Goal: Task Accomplishment & Management: Manage account settings

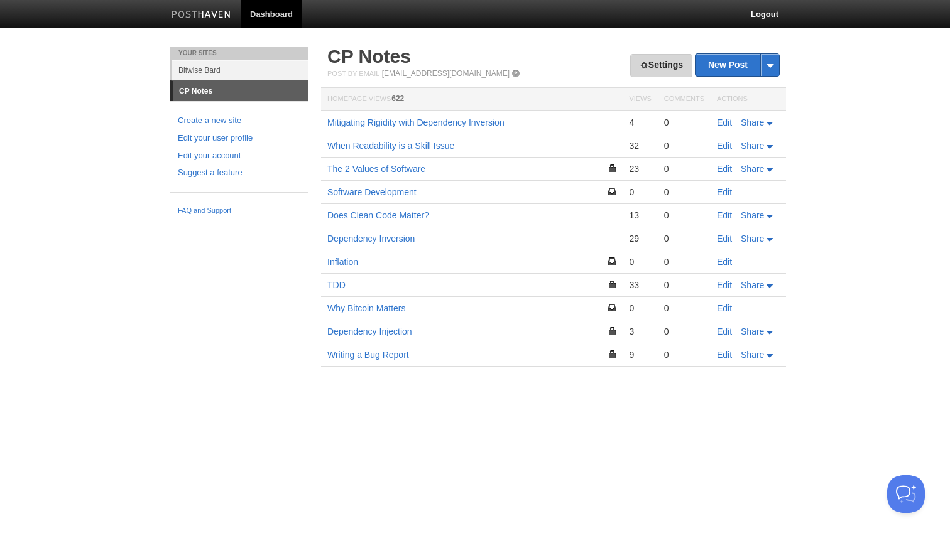
click at [648, 64] on link "Settings" at bounding box center [661, 65] width 62 height 23
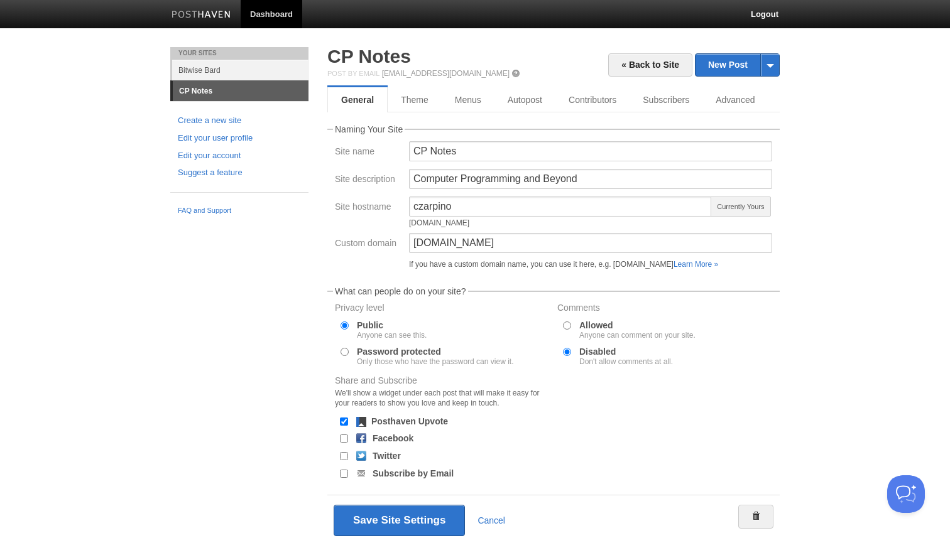
scroll to position [45, 0]
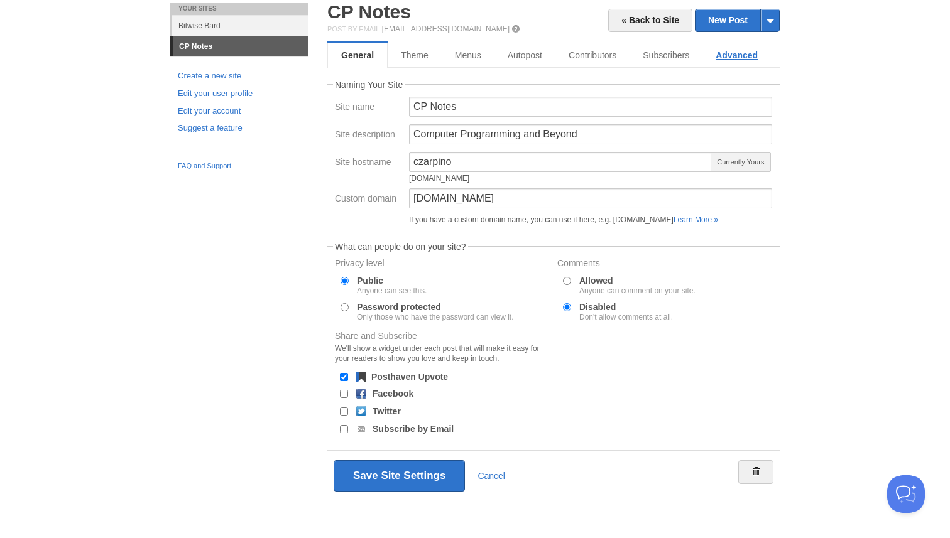
click at [739, 61] on link "Advanced" at bounding box center [736, 55] width 68 height 25
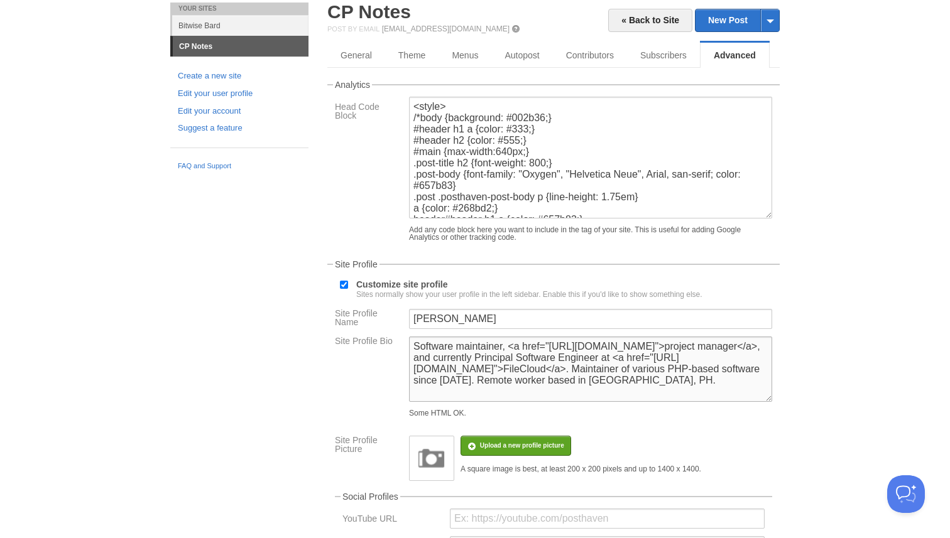
click at [464, 360] on textarea "Software maintainer, <a href="[URL][DOMAIN_NAME]">project manager</a>, and curr…" at bounding box center [590, 369] width 363 height 65
click at [415, 356] on textarea "Software maintainer, <a href="[URL][DOMAIN_NAME]">project manager</a>, and curr…" at bounding box center [590, 369] width 363 height 65
click at [602, 357] on textarea "Software maintainer, <a href="[URL][DOMAIN_NAME]">project manager</a>, and curr…" at bounding box center [590, 369] width 363 height 65
click at [635, 378] on textarea "Software maintainer, <a href="[URL][DOMAIN_NAME]">project manager</a>, and curr…" at bounding box center [590, 369] width 363 height 65
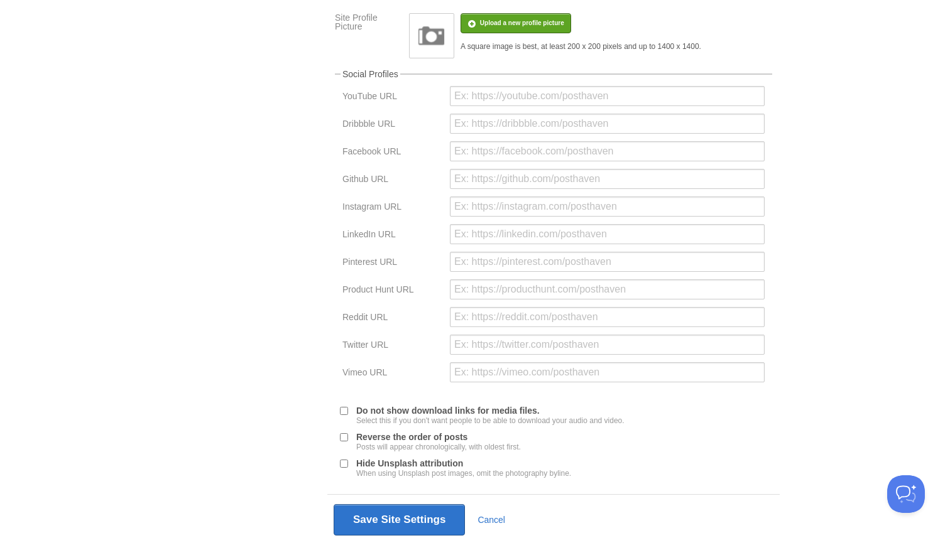
scroll to position [526, 0]
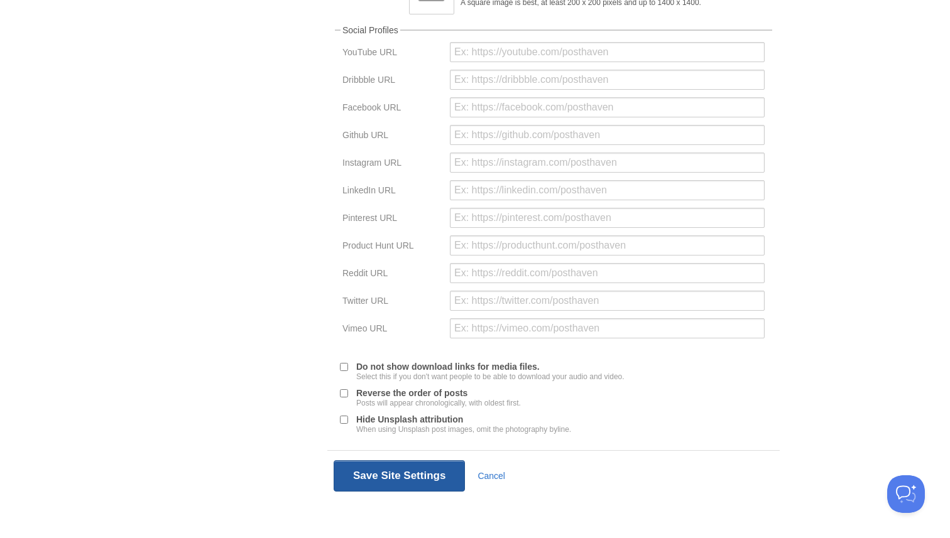
click at [411, 470] on button "Save Site Settings" at bounding box center [399, 475] width 131 height 31
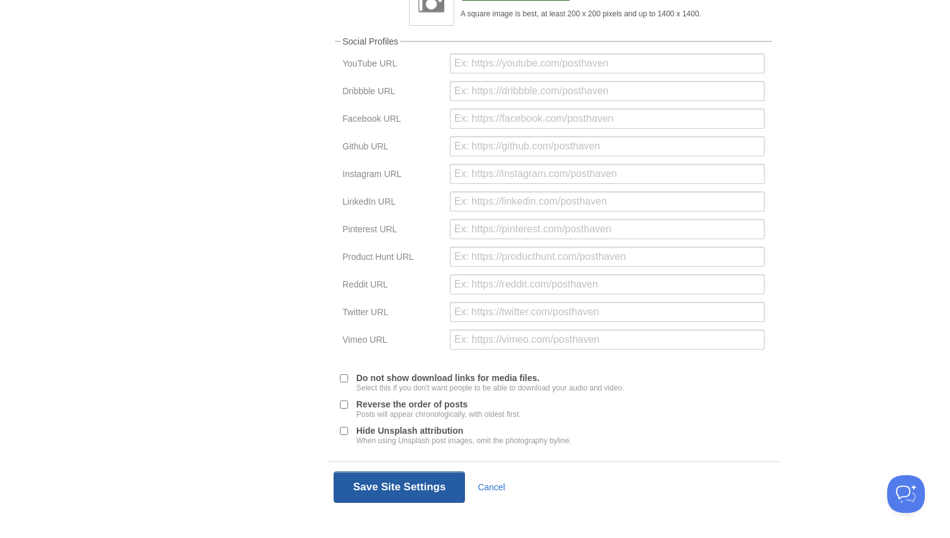
scroll to position [47, 0]
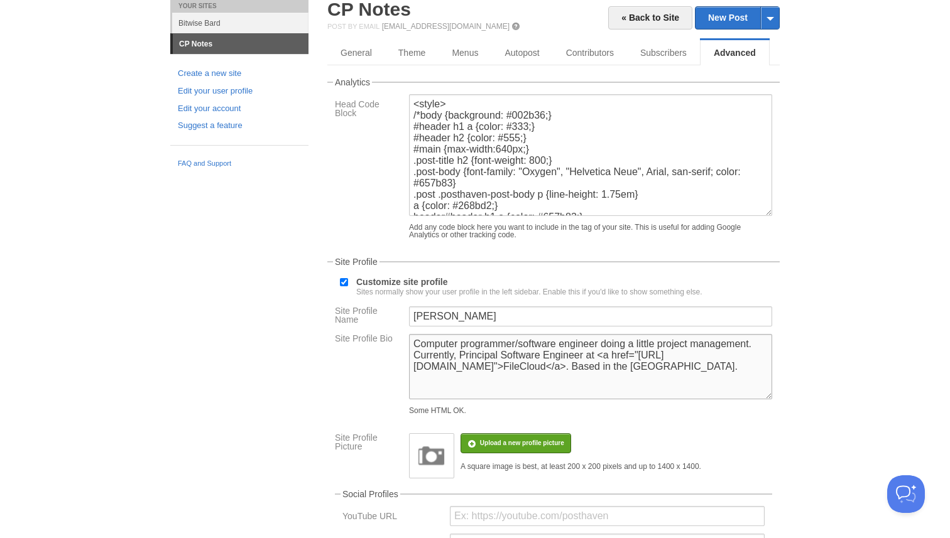
click at [513, 354] on textarea "Software maintainer, <a href="[URL][DOMAIN_NAME]">project manager</a>, and curr…" at bounding box center [590, 366] width 363 height 65
click at [643, 352] on textarea "Software maintainer, <a href="[URL][DOMAIN_NAME]">project manager</a>, and curr…" at bounding box center [590, 366] width 363 height 65
click at [611, 353] on textarea "Software maintainer, <a href="[URL][DOMAIN_NAME]">project manager</a>, and curr…" at bounding box center [590, 366] width 363 height 65
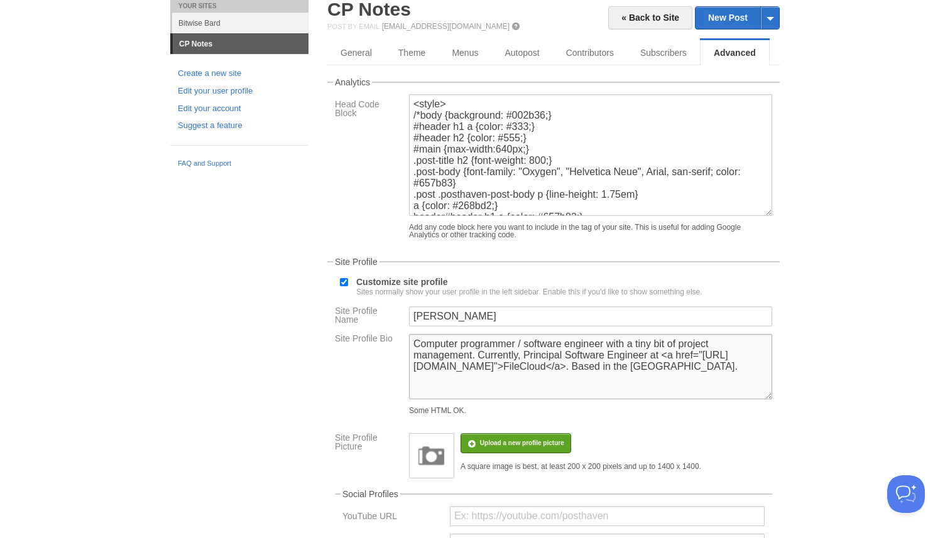
scroll to position [526, 0]
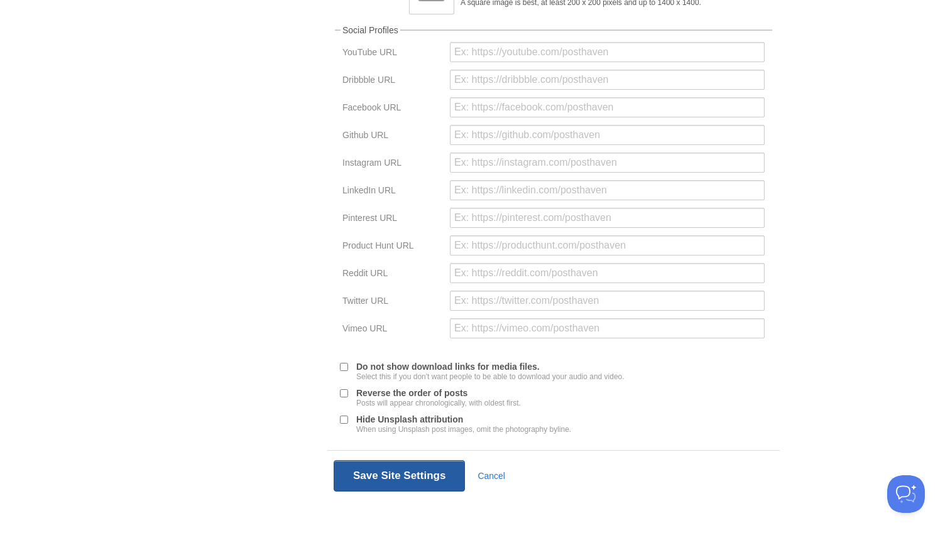
click at [405, 469] on button "Save Site Settings" at bounding box center [399, 475] width 131 height 31
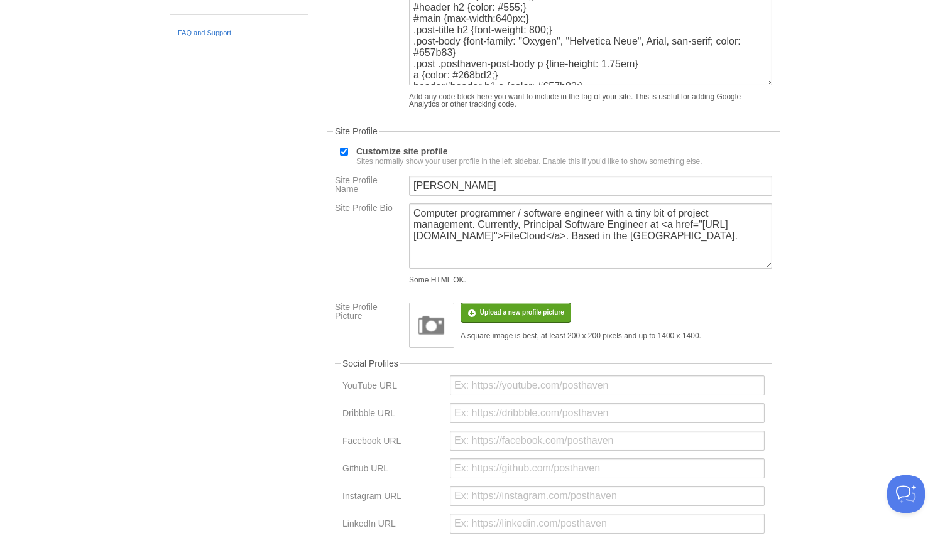
scroll to position [47, 0]
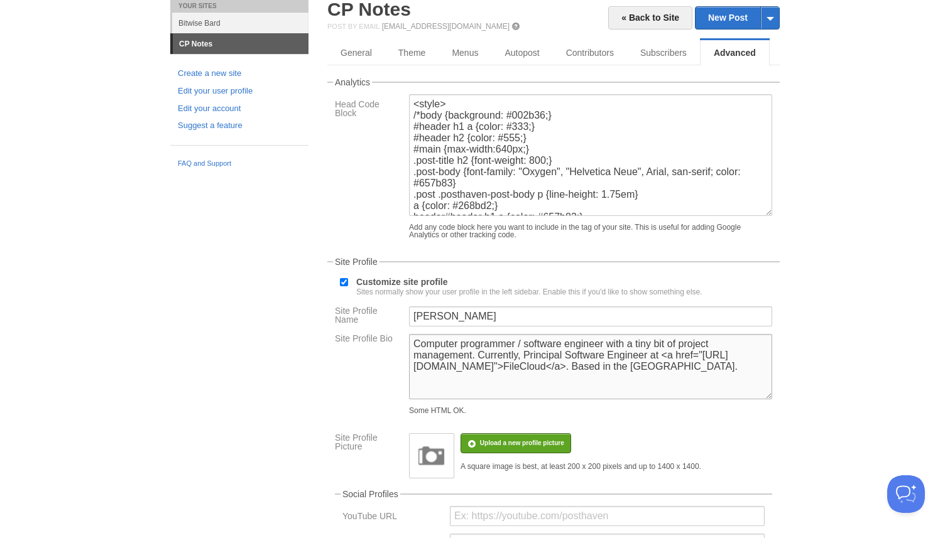
click at [417, 366] on textarea "Software maintainer, <a href="[URL][DOMAIN_NAME]">project manager</a>, and curr…" at bounding box center [590, 366] width 363 height 65
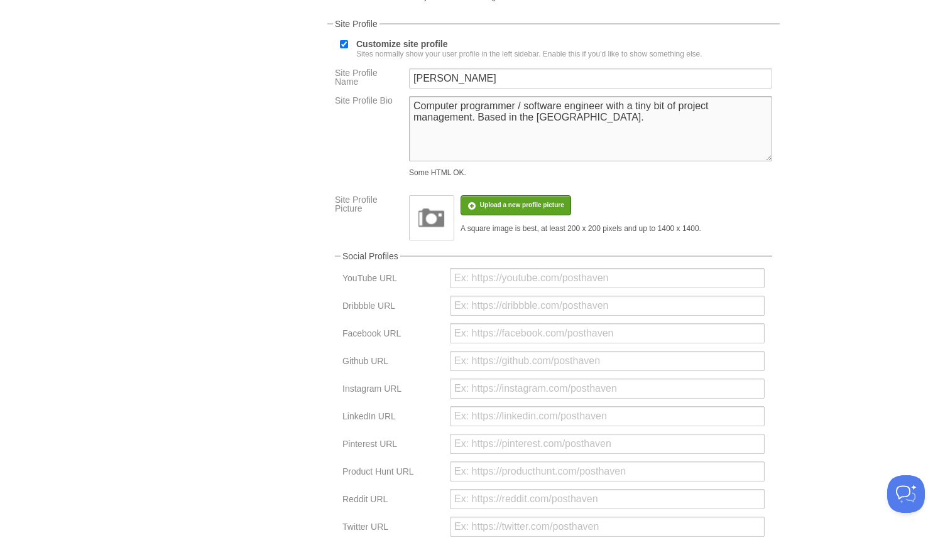
scroll to position [526, 0]
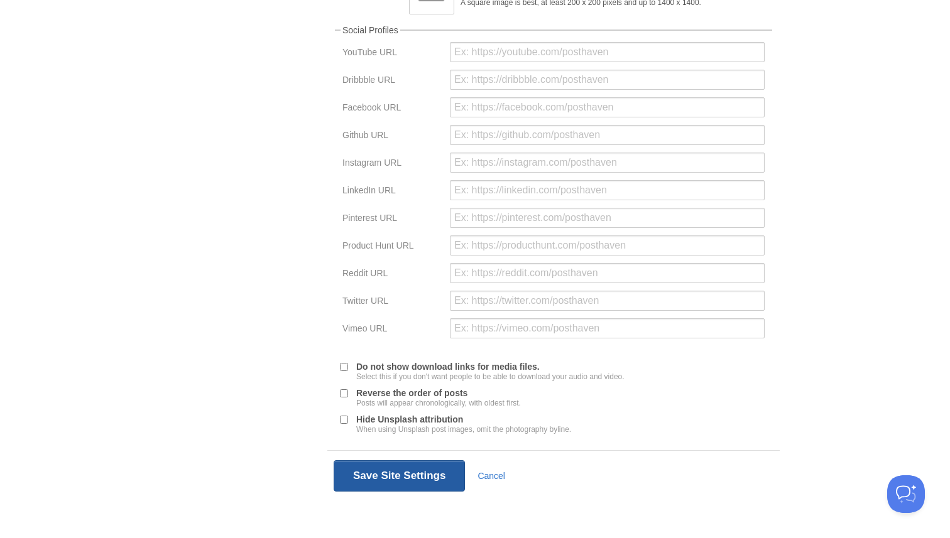
click at [417, 471] on button "Save Site Settings" at bounding box center [399, 475] width 131 height 31
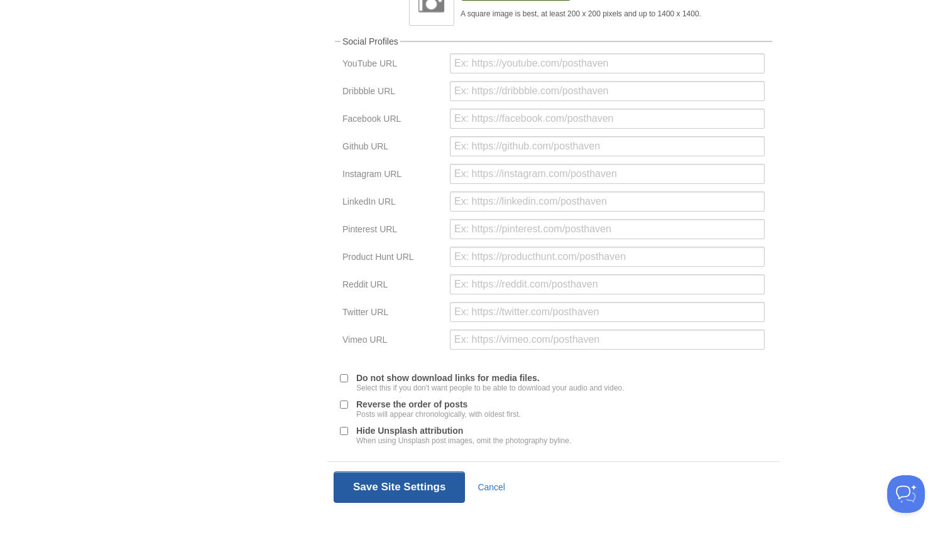
scroll to position [47, 0]
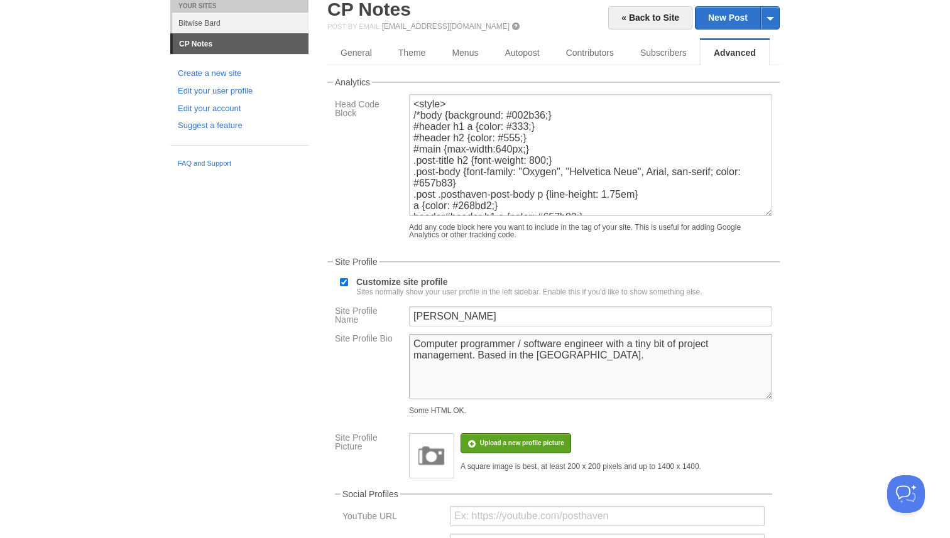
click at [599, 358] on textarea "Software maintainer, <a href="[URL][DOMAIN_NAME]">project manager</a>, and curr…" at bounding box center [590, 366] width 363 height 65
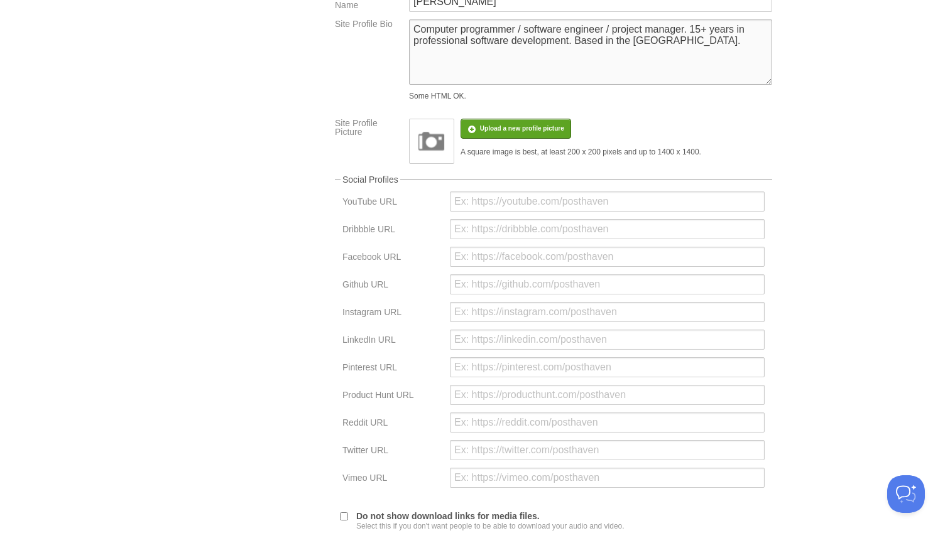
scroll to position [526, 0]
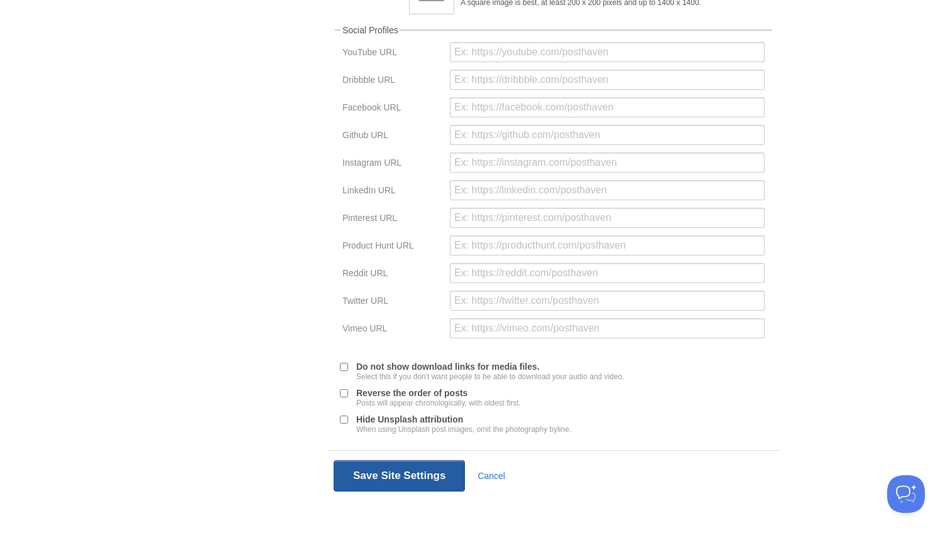
click at [394, 482] on button "Save Site Settings" at bounding box center [399, 475] width 131 height 31
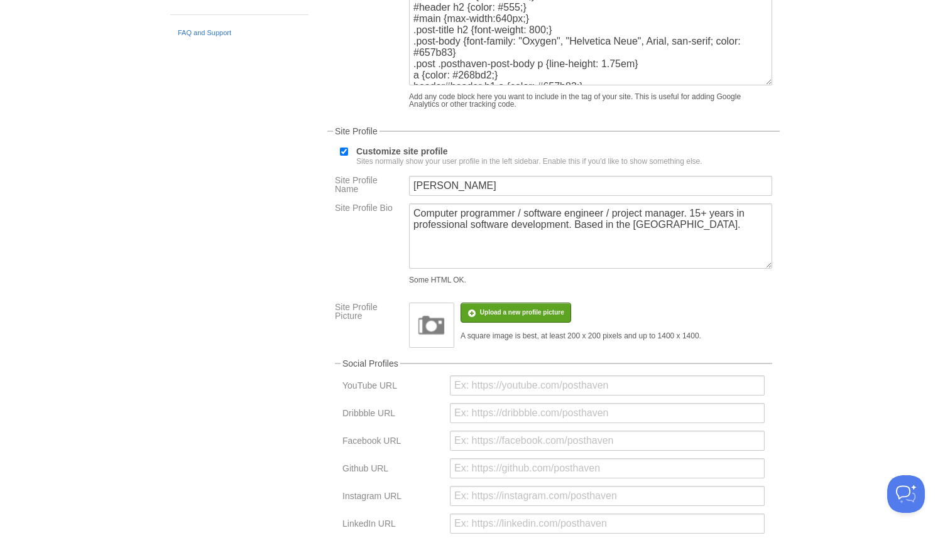
scroll to position [47, 0]
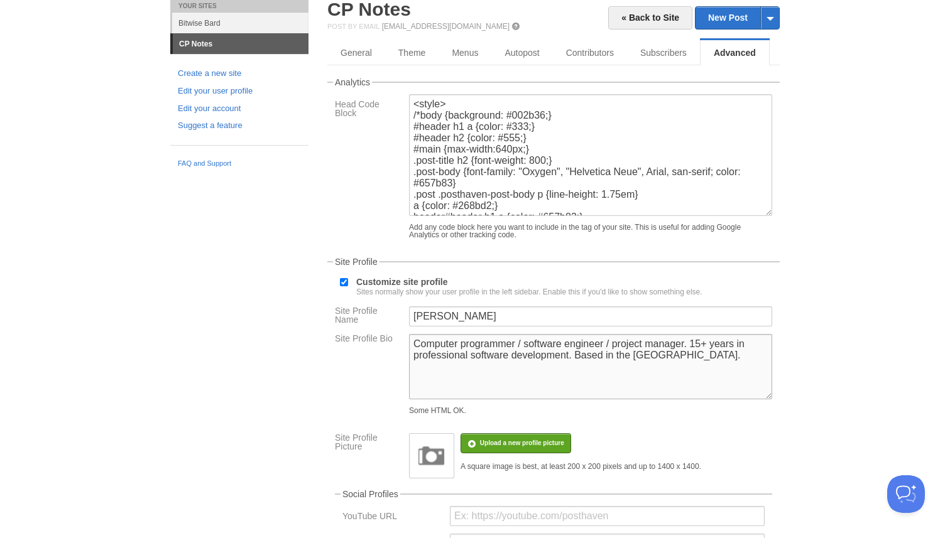
click at [684, 357] on textarea "Software maintainer, <a href="[URL][DOMAIN_NAME]">project manager</a>, and curr…" at bounding box center [590, 366] width 363 height 65
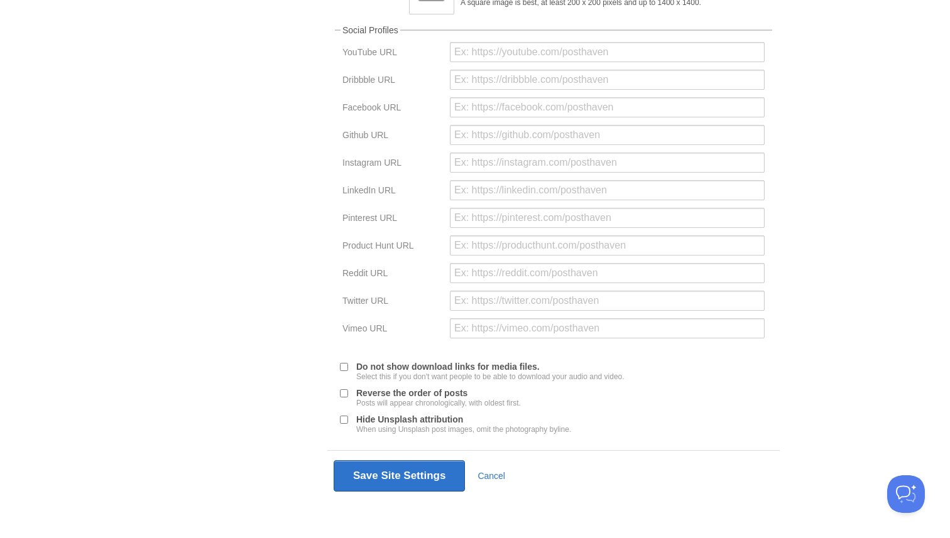
scroll to position [526, 0]
click at [389, 485] on button "Save Site Settings" at bounding box center [399, 475] width 131 height 31
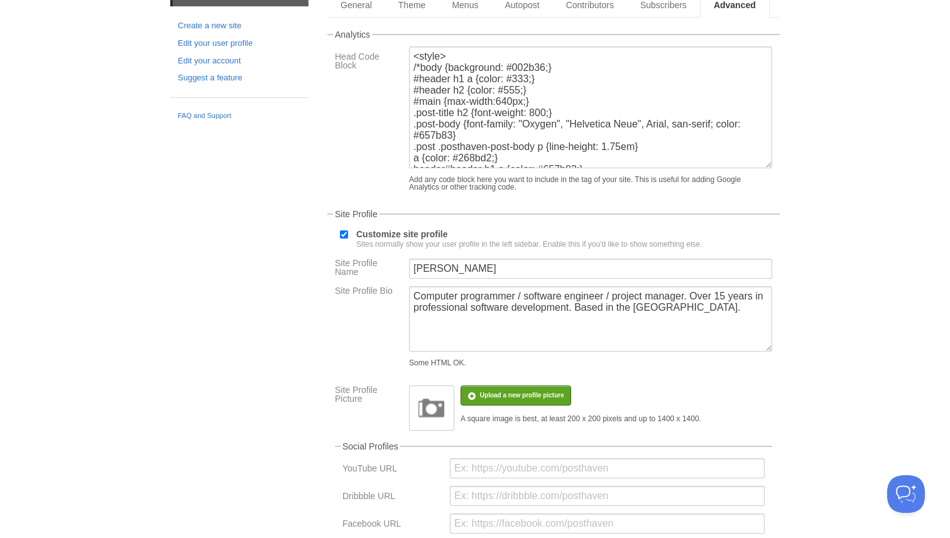
scroll to position [47, 0]
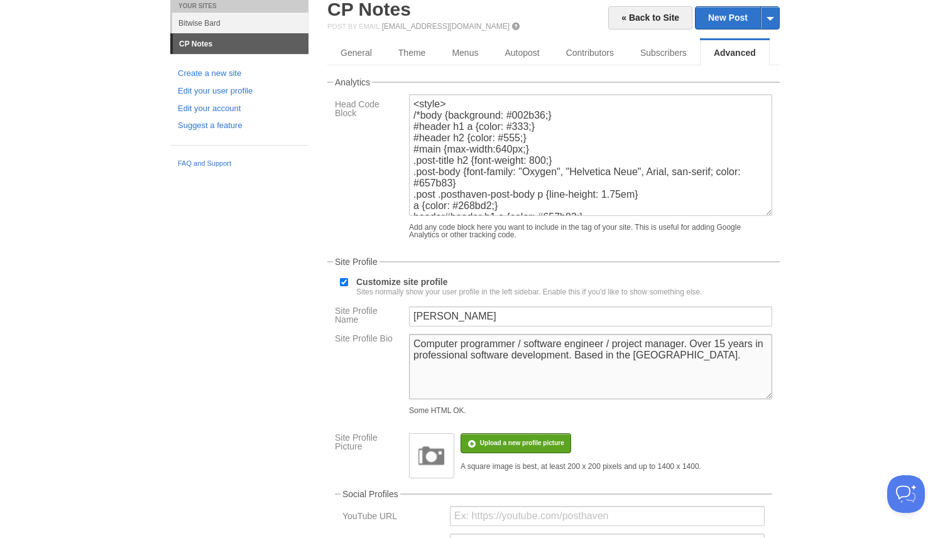
click at [520, 355] on textarea "Software maintainer, <a href="[URL][DOMAIN_NAME]">project manager</a>, and curr…" at bounding box center [590, 366] width 363 height 65
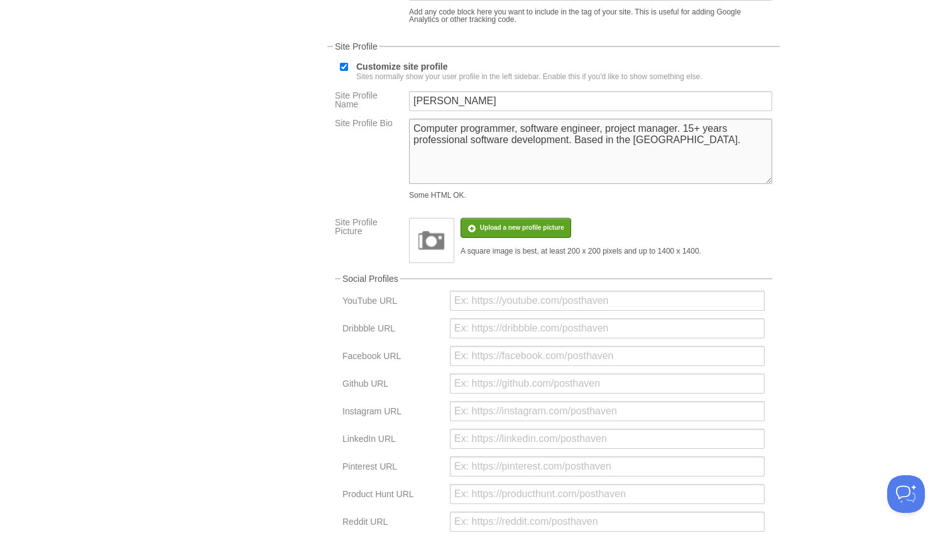
scroll to position [526, 0]
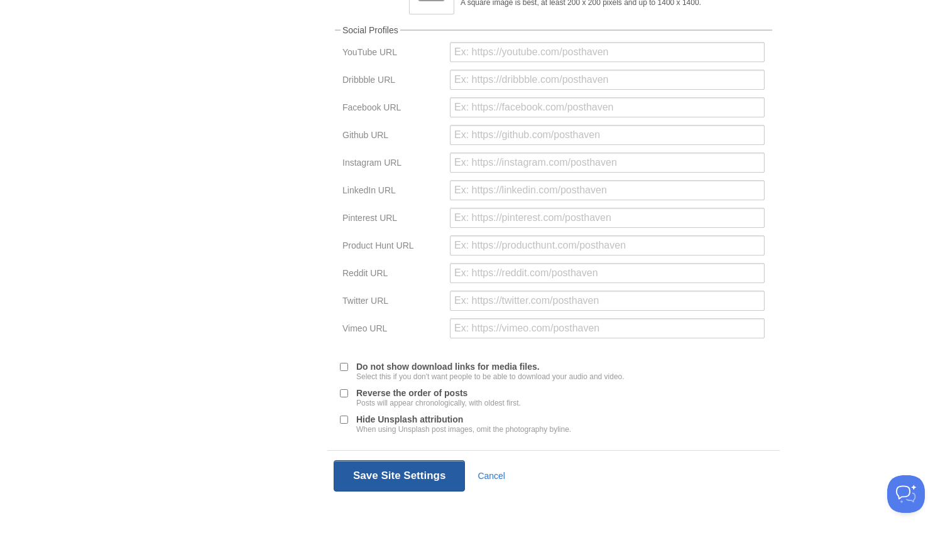
click at [346, 478] on button "Save Site Settings" at bounding box center [399, 475] width 131 height 31
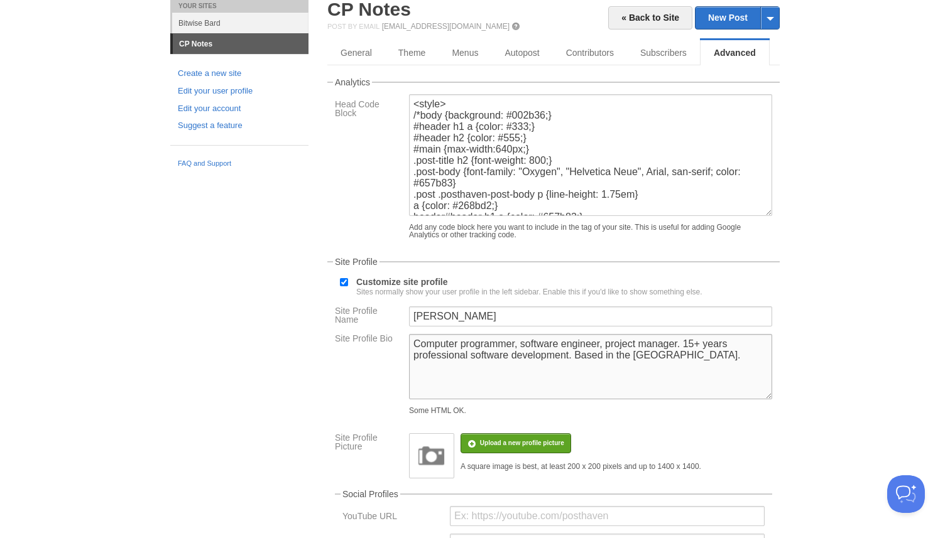
click at [683, 356] on textarea "Software maintainer, <a href="[URL][DOMAIN_NAME]">project manager</a>, and curr…" at bounding box center [590, 366] width 363 height 65
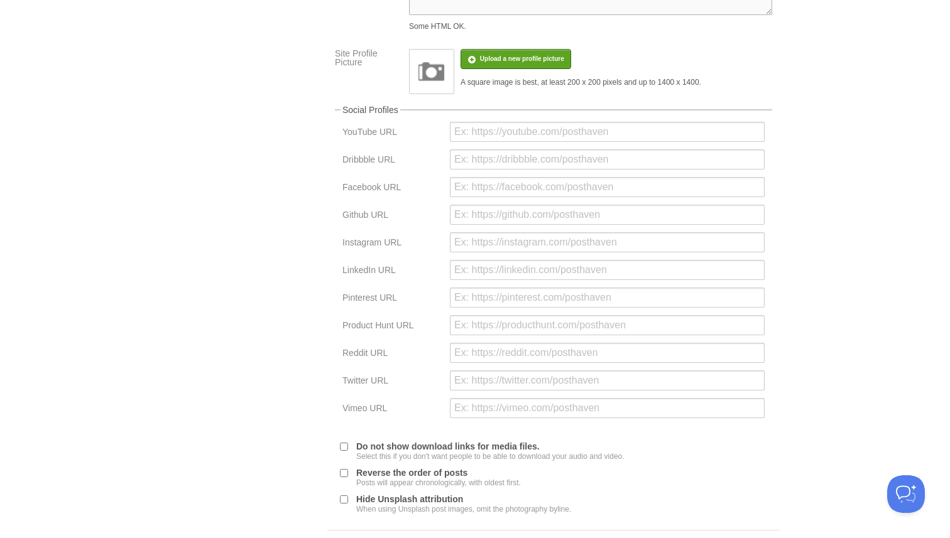
scroll to position [526, 0]
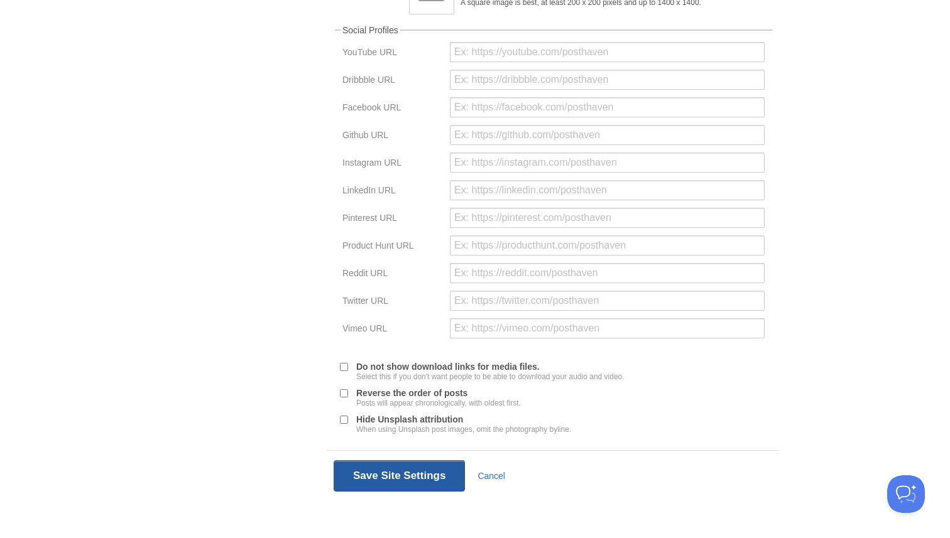
click at [401, 475] on button "Save Site Settings" at bounding box center [399, 475] width 131 height 31
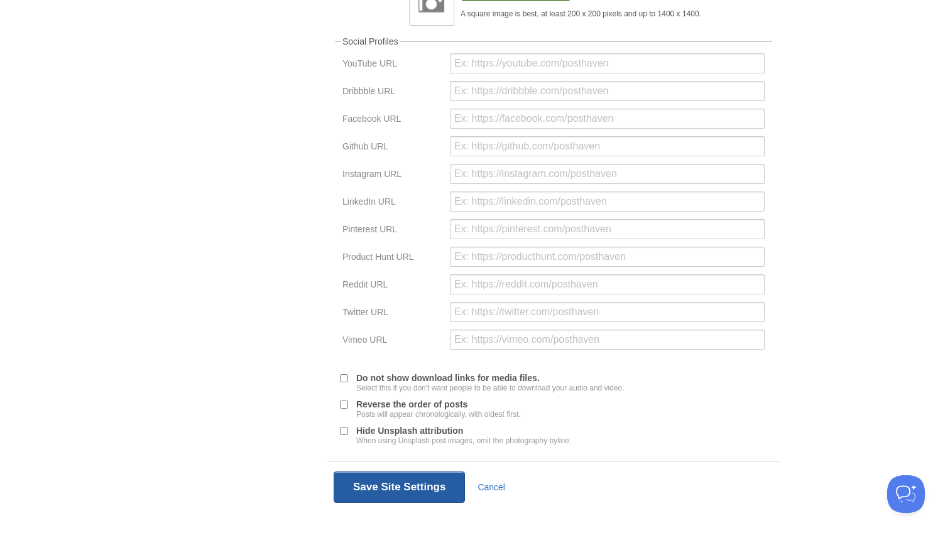
scroll to position [47, 0]
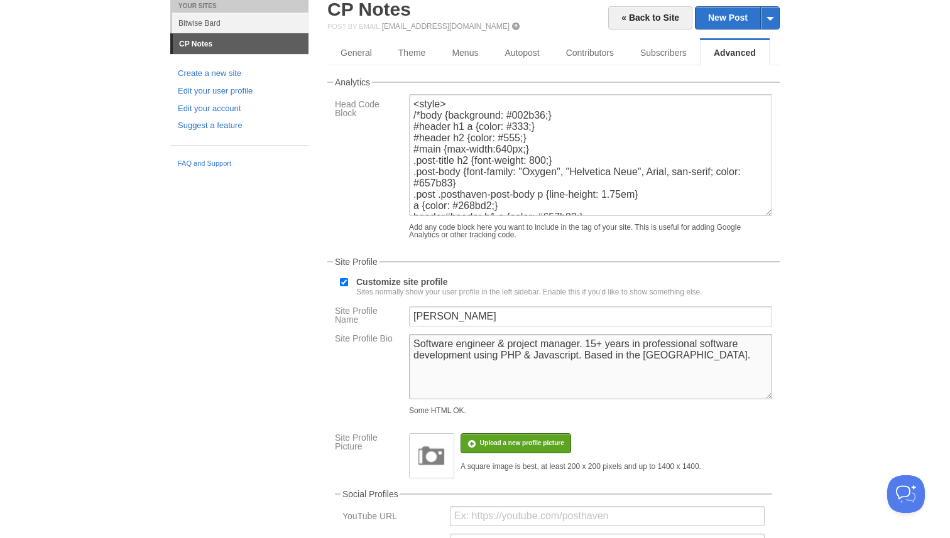
click at [574, 354] on textarea "Software maintainer, <a href="[URL][DOMAIN_NAME]">project manager</a>, and curr…" at bounding box center [590, 366] width 363 height 65
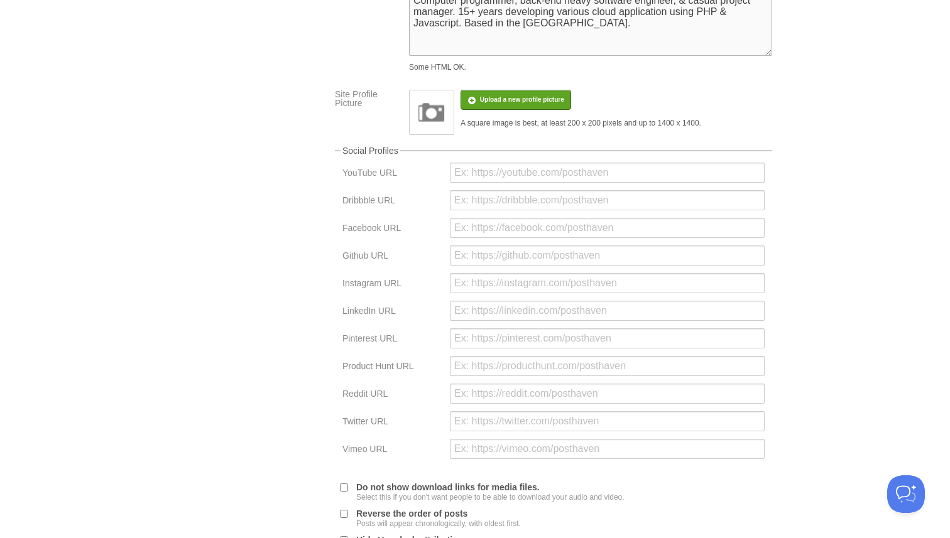
scroll to position [526, 0]
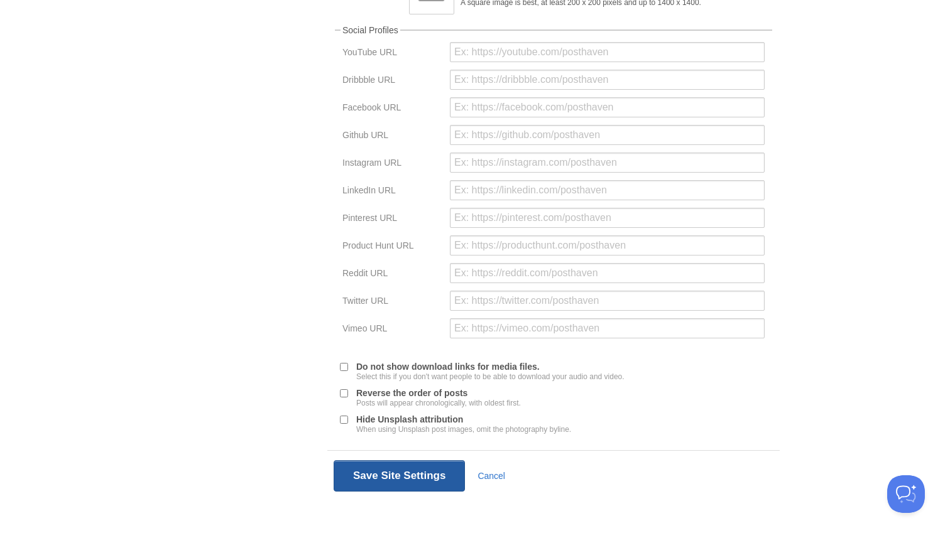
click at [410, 482] on button "Save Site Settings" at bounding box center [399, 475] width 131 height 31
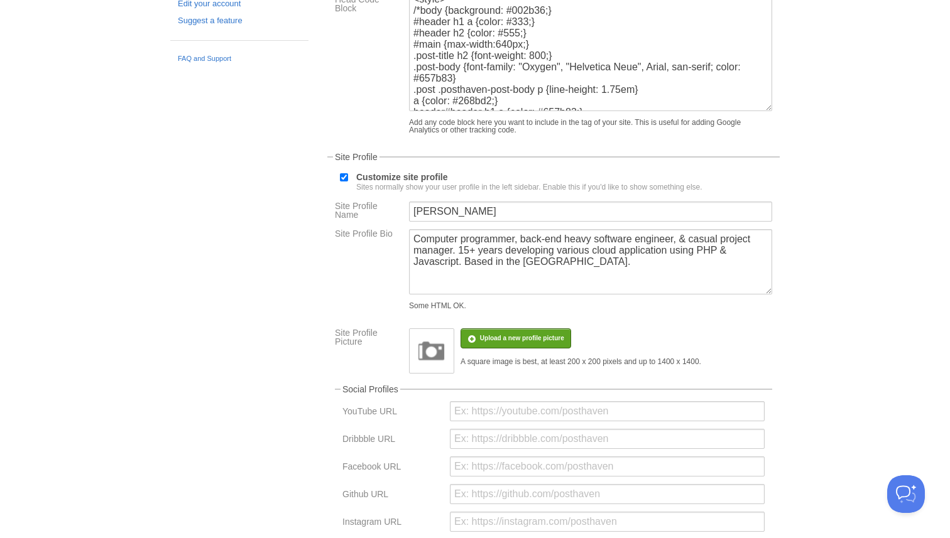
scroll to position [47, 0]
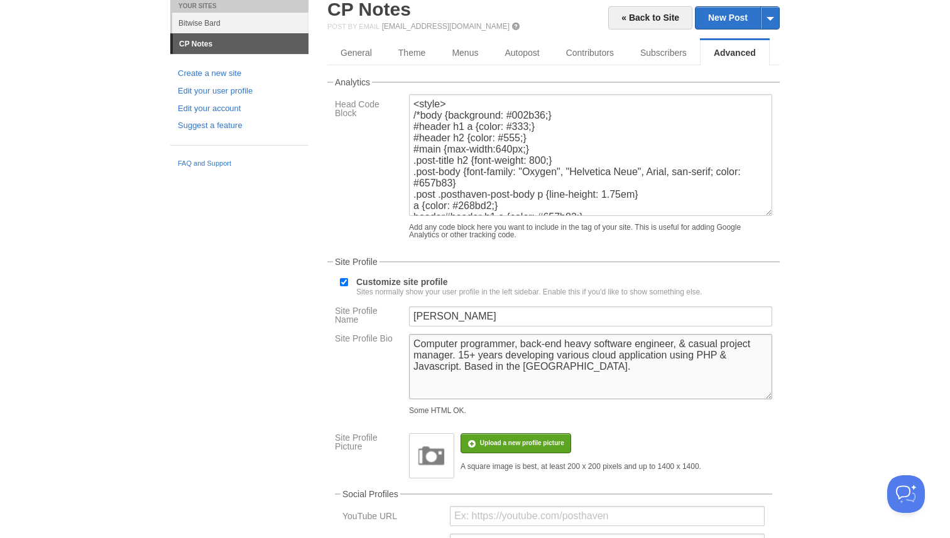
click at [542, 354] on textarea "Software maintainer, <a href="[URL][DOMAIN_NAME]">project manager</a>, and curr…" at bounding box center [590, 366] width 363 height 65
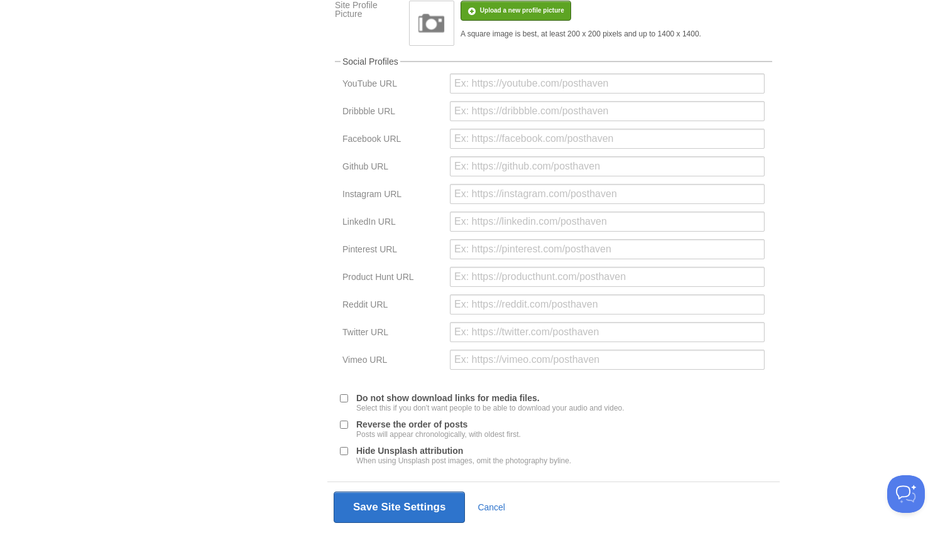
scroll to position [526, 0]
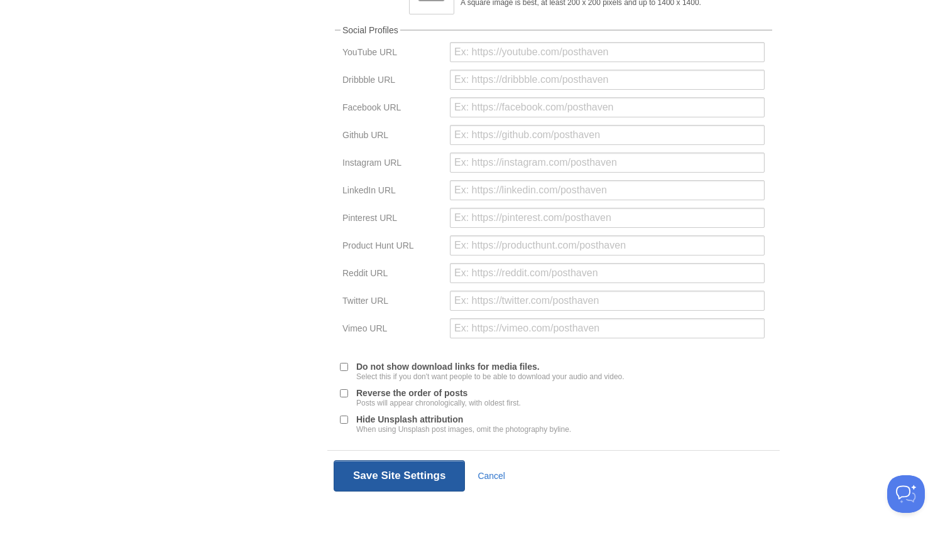
click at [378, 479] on button "Save Site Settings" at bounding box center [399, 475] width 131 height 31
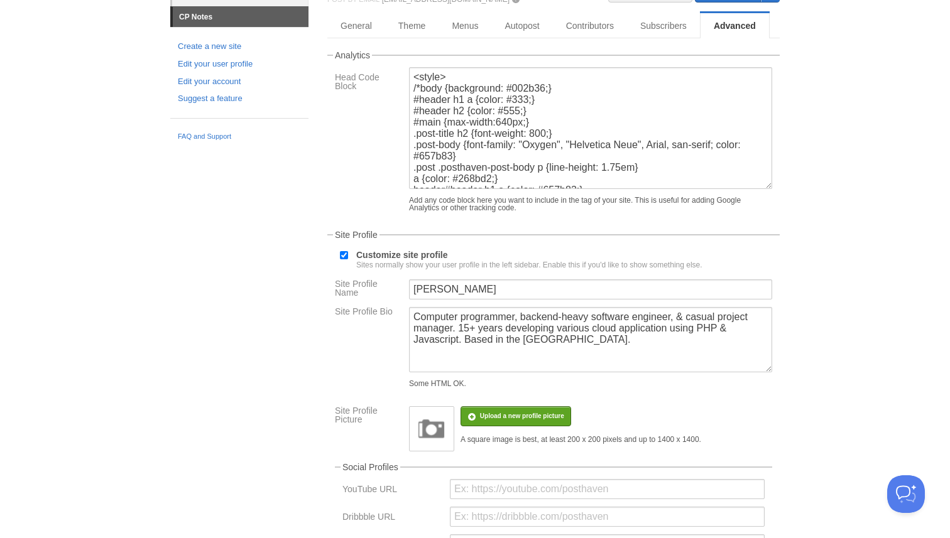
scroll to position [47, 0]
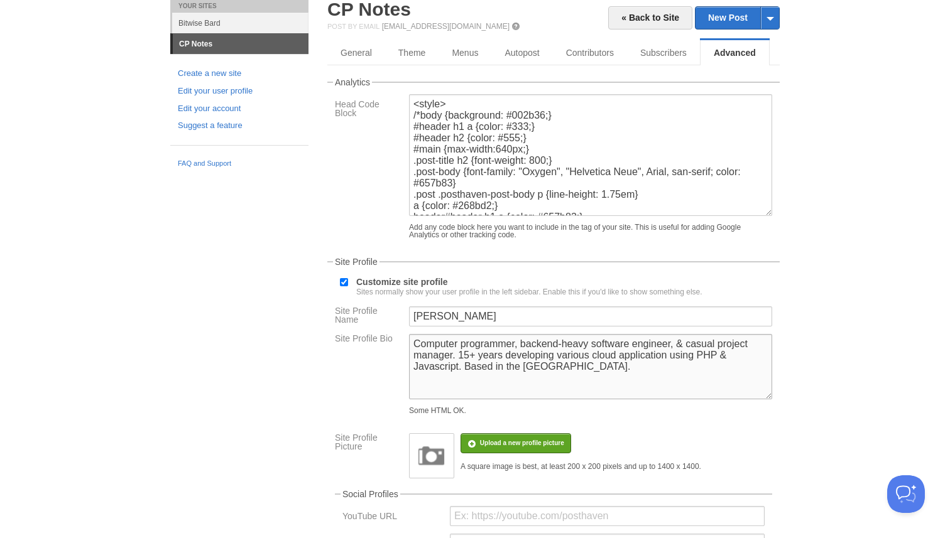
click at [658, 368] on textarea "Software maintainer, <a href="[URL][DOMAIN_NAME]">project manager</a>, and curr…" at bounding box center [590, 366] width 363 height 65
click at [549, 365] on textarea "Software maintainer, <a href="[URL][DOMAIN_NAME]">project manager</a>, and curr…" at bounding box center [590, 366] width 363 height 65
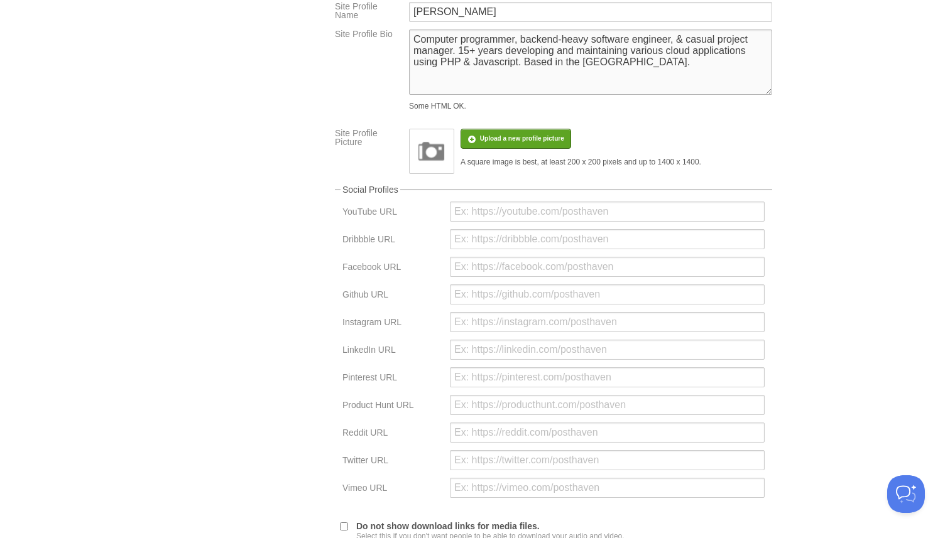
scroll to position [526, 0]
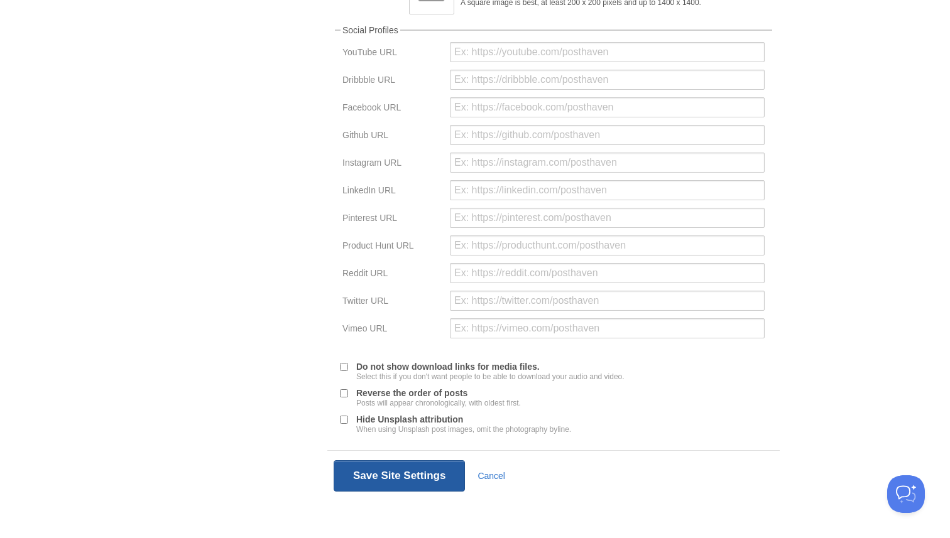
click at [391, 471] on button "Save Site Settings" at bounding box center [399, 475] width 131 height 31
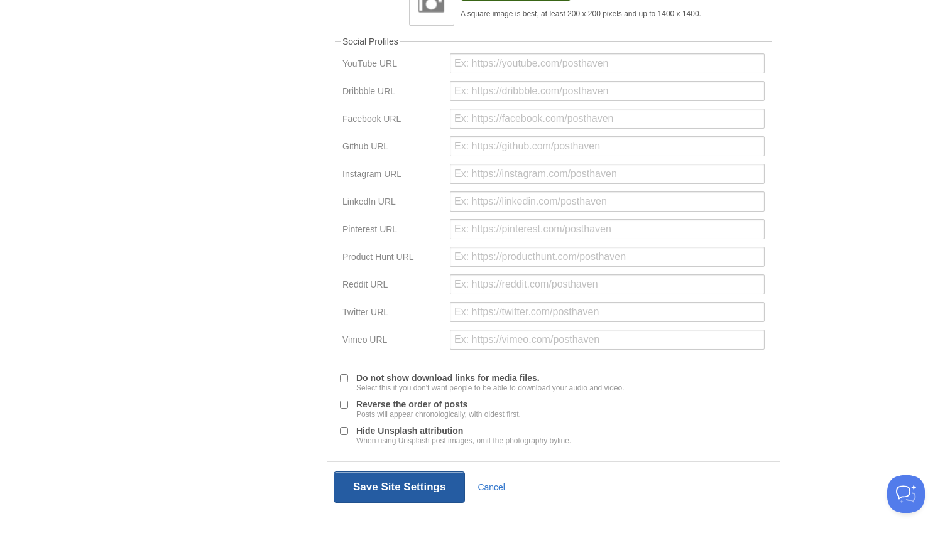
scroll to position [47, 0]
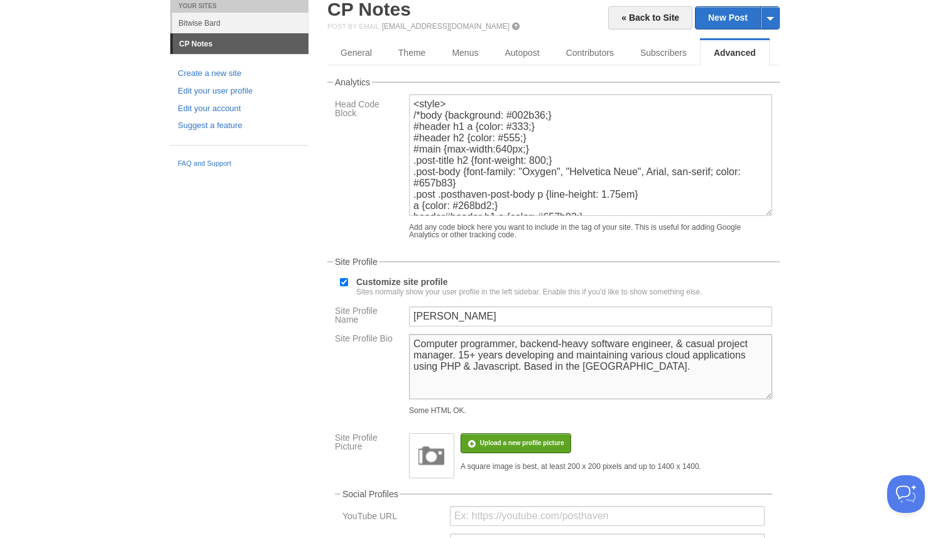
click at [557, 380] on textarea "Software maintainer, <a href="[URL][DOMAIN_NAME]">project manager</a>, and curr…" at bounding box center [590, 366] width 363 height 65
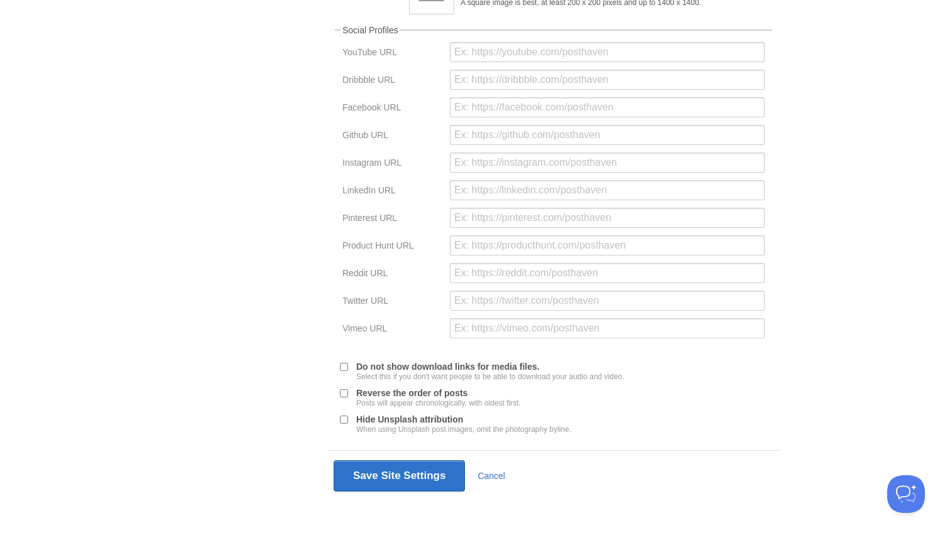
scroll to position [526, 0]
click at [433, 479] on button "Save Site Settings" at bounding box center [399, 475] width 131 height 31
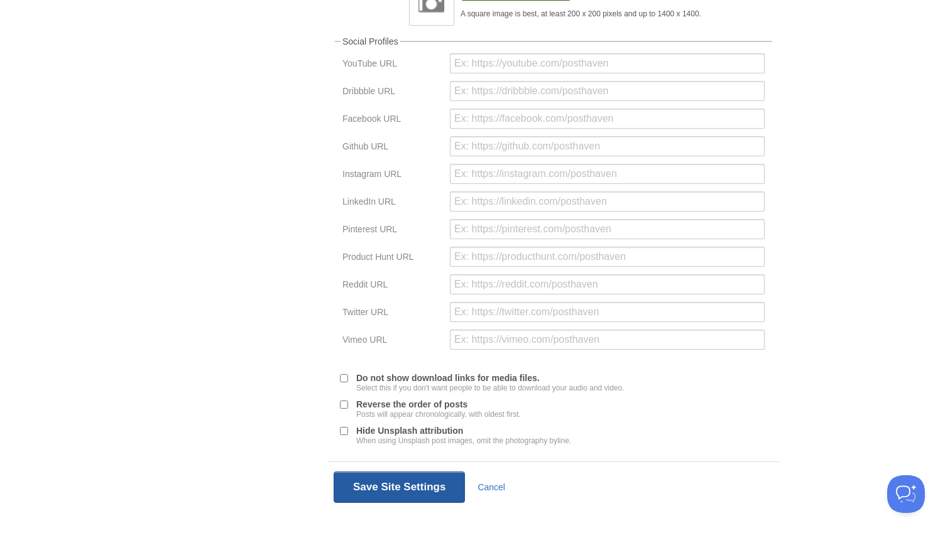
scroll to position [47, 0]
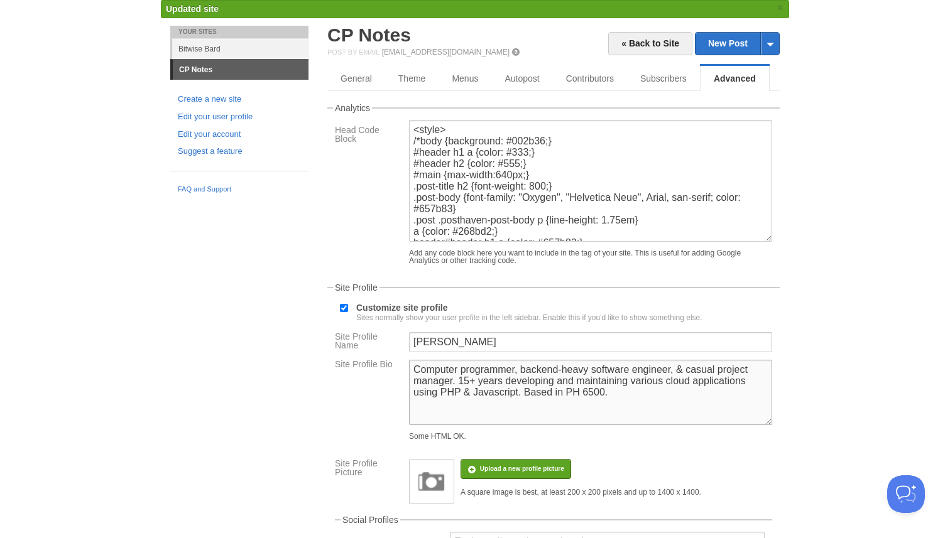
click at [561, 407] on textarea "Software maintainer, <a href="[URL][DOMAIN_NAME]">project manager</a>, and curr…" at bounding box center [590, 392] width 363 height 65
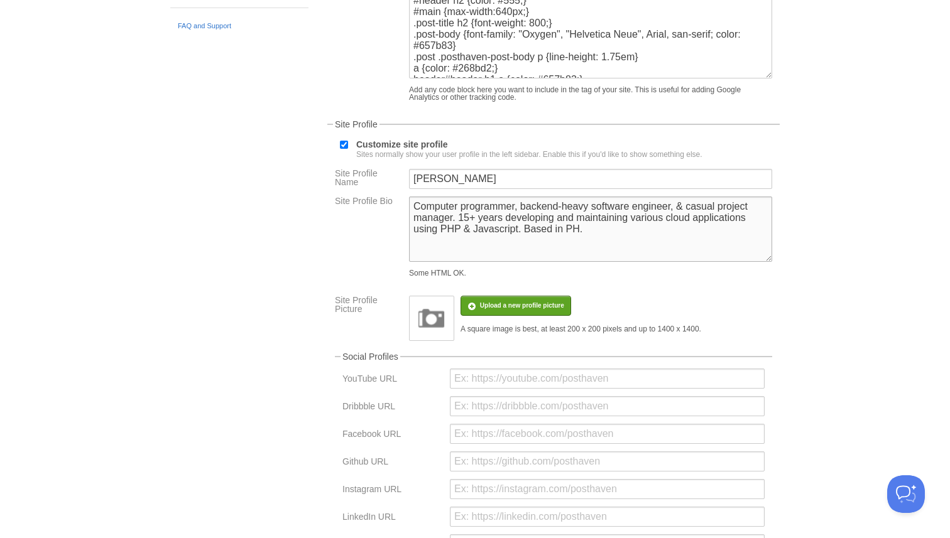
scroll to position [526, 0]
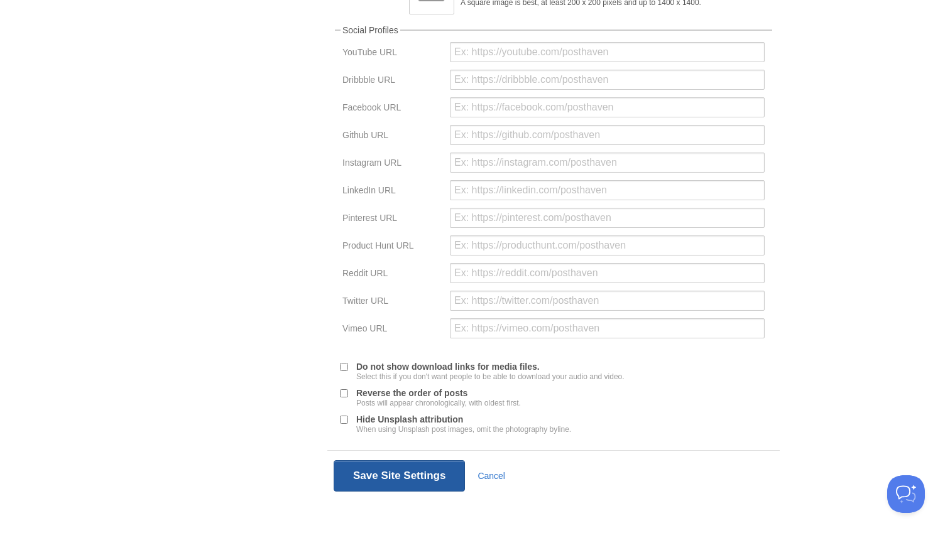
type textarea "Computer programmer, backend-heavy software engineer, & casual project manager.…"
click at [377, 470] on button "Save Site Settings" at bounding box center [399, 475] width 131 height 31
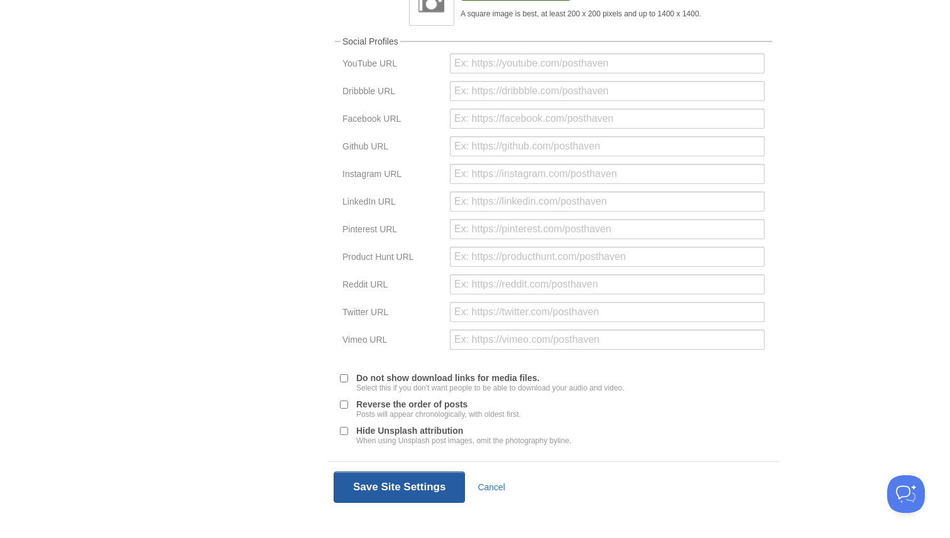
scroll to position [47, 0]
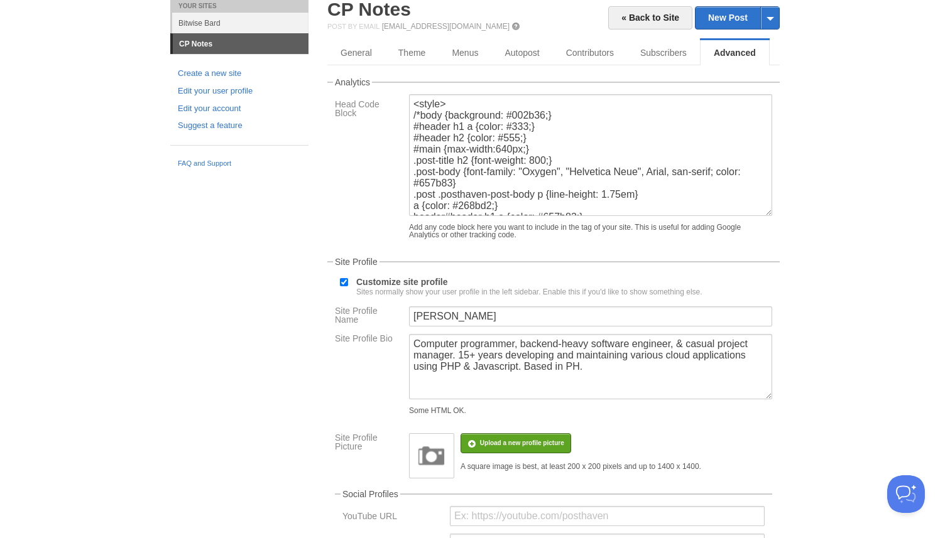
click at [236, 45] on link "CP Notes" at bounding box center [241, 44] width 136 height 20
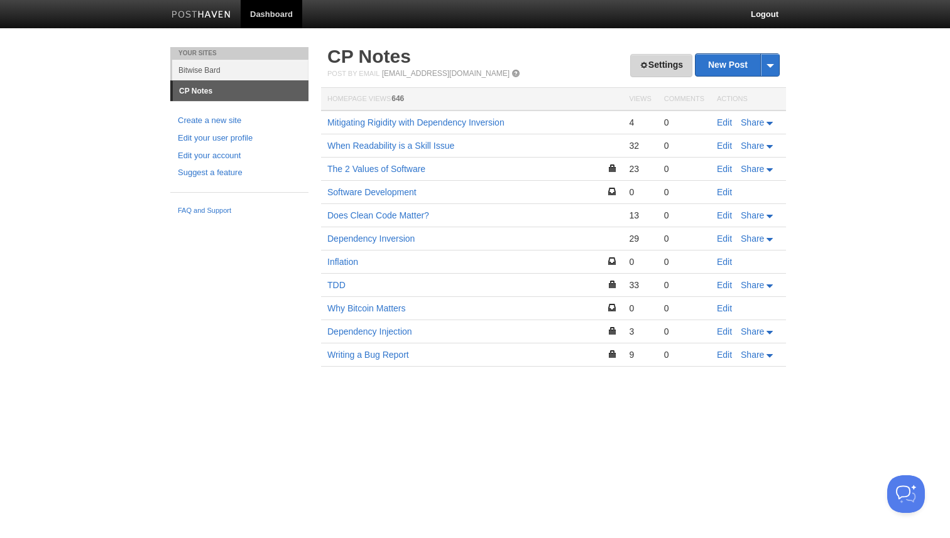
click at [684, 60] on link "Settings" at bounding box center [661, 65] width 62 height 23
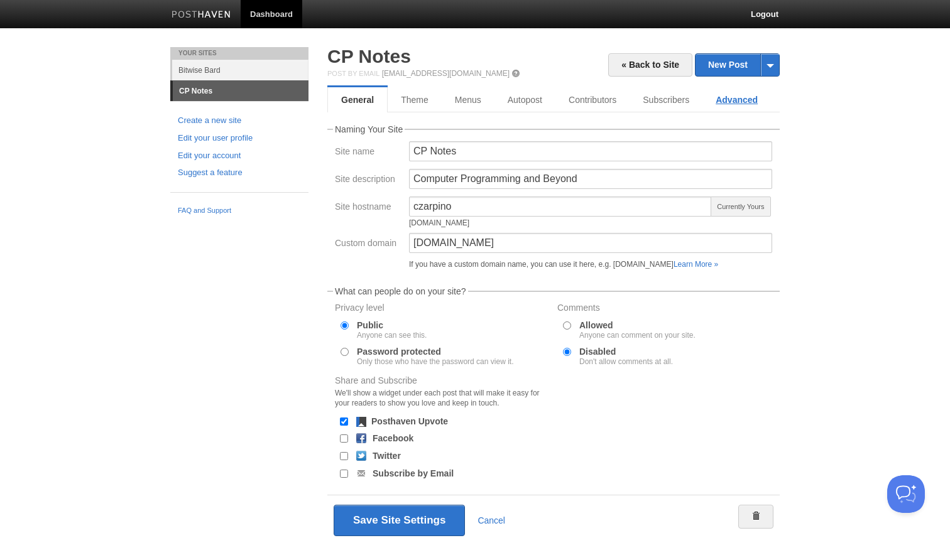
click at [745, 103] on link "Advanced" at bounding box center [736, 99] width 68 height 25
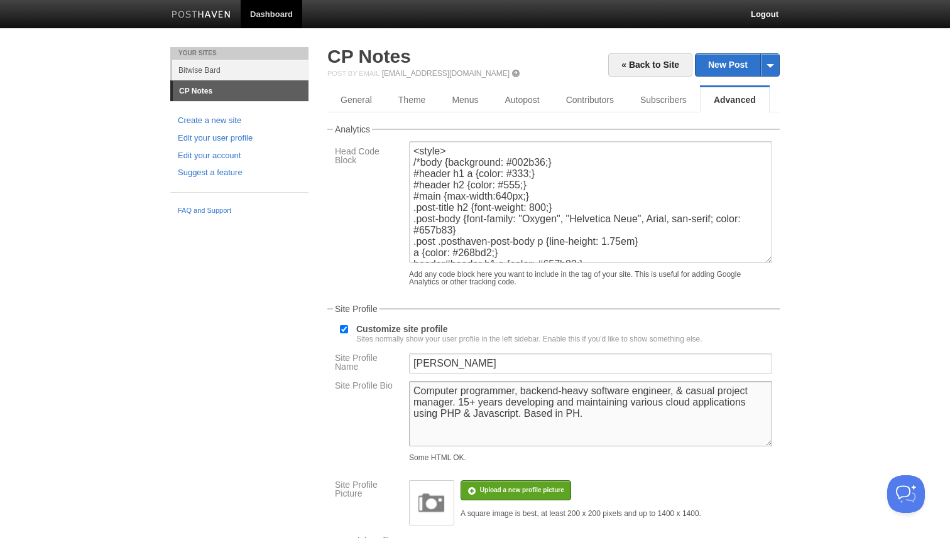
click at [697, 411] on textarea "Computer programmer, backend-heavy software engineer, & casual project manager.…" at bounding box center [590, 413] width 363 height 65
click at [547, 423] on textarea "Computer programmer, backend-heavy software engineer, & casual project manager.…" at bounding box center [590, 413] width 363 height 65
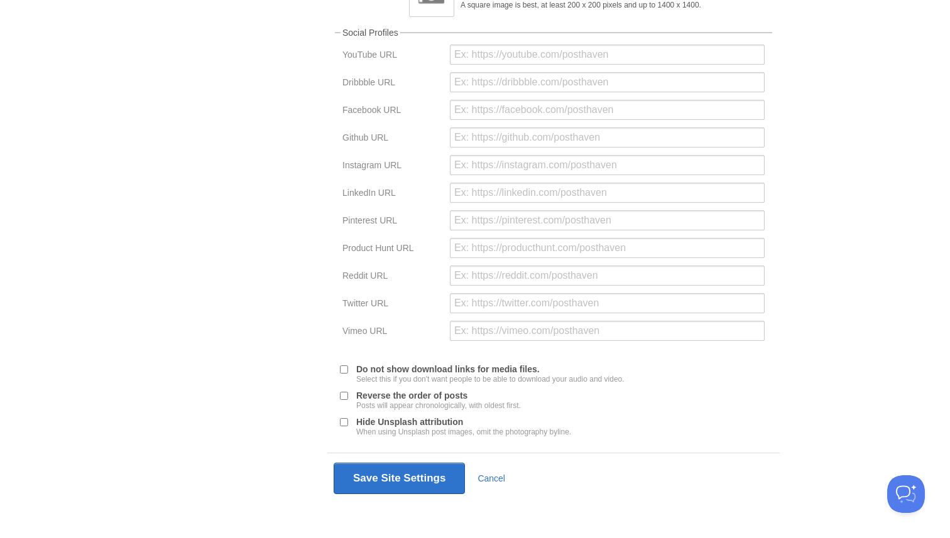
scroll to position [526, 0]
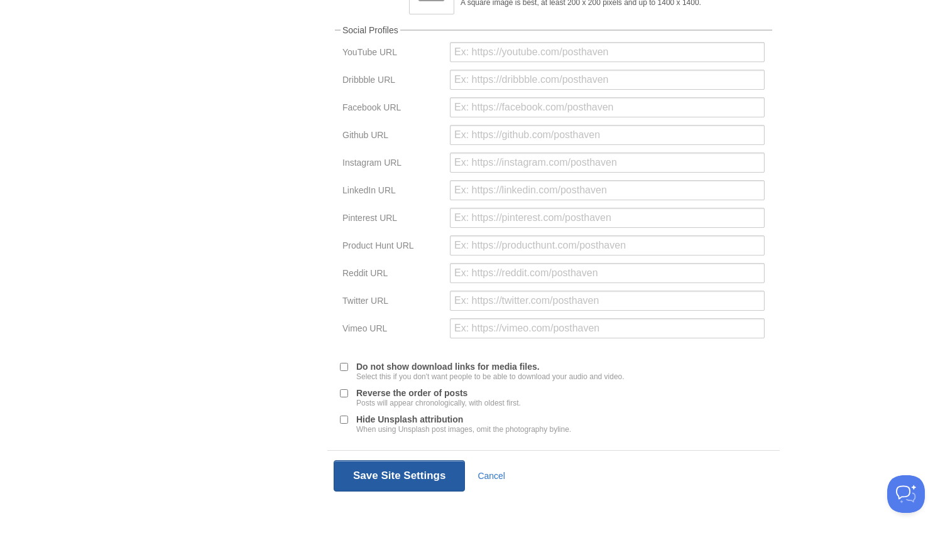
click at [395, 474] on button "Save Site Settings" at bounding box center [399, 475] width 131 height 31
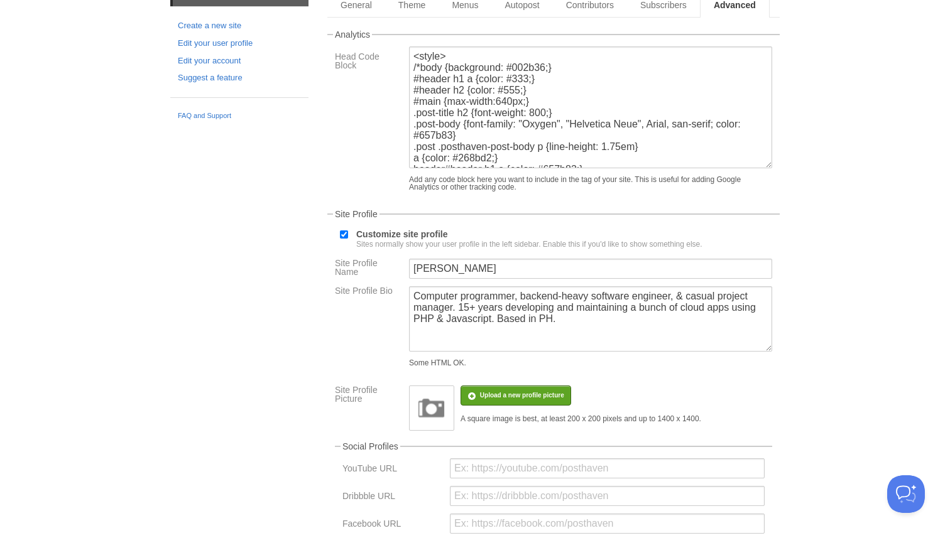
scroll to position [47, 0]
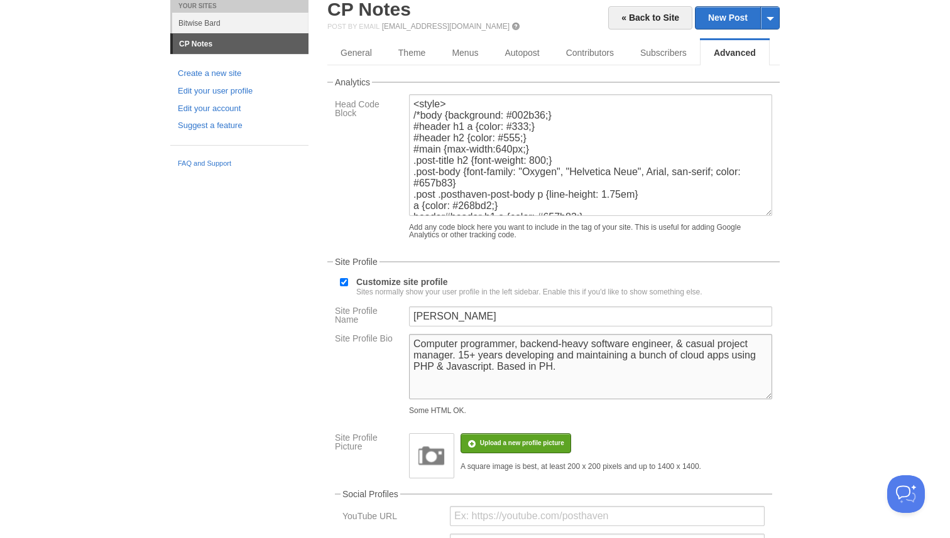
click at [466, 366] on textarea "Computer programmer, backend-heavy software engineer, & casual project manager.…" at bounding box center [590, 366] width 363 height 65
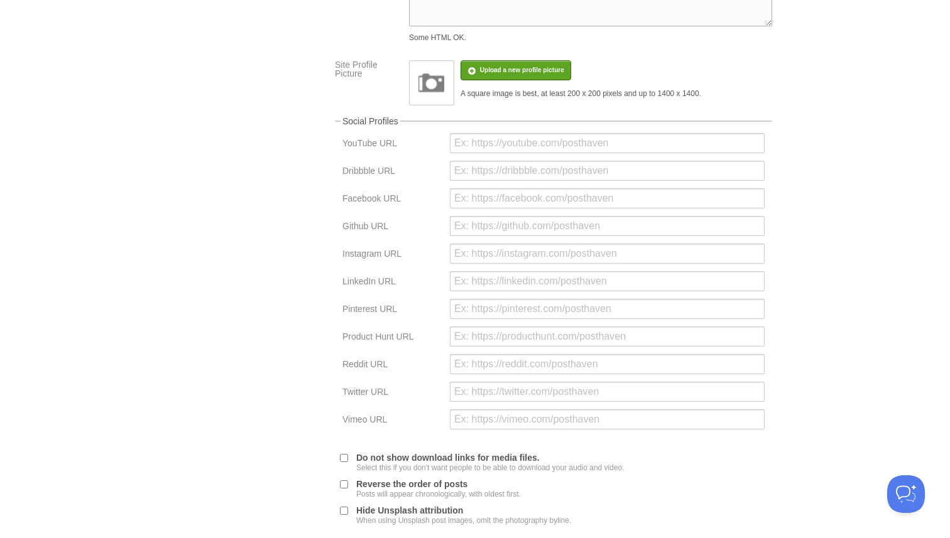
scroll to position [526, 0]
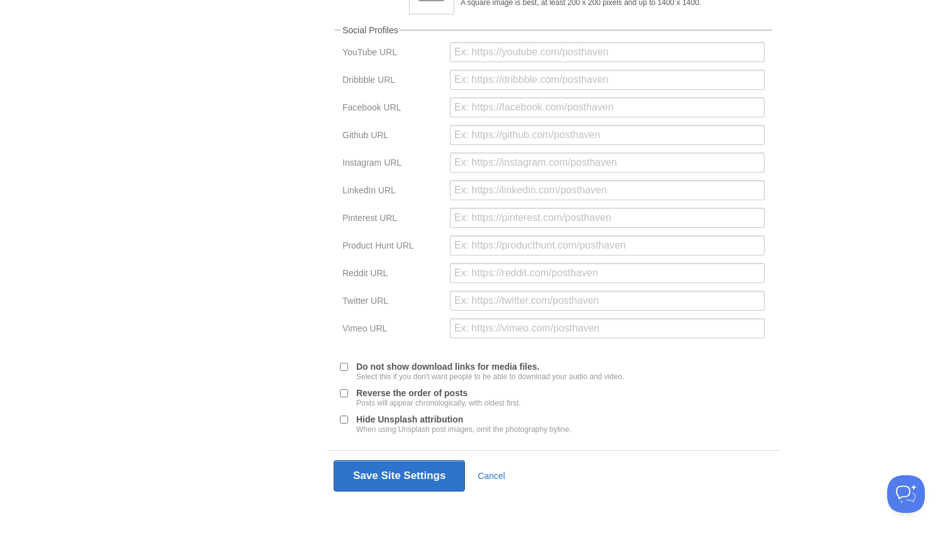
type textarea "Computer programmer, backend-heavy software engineer, & casual project manager.…"
click at [415, 494] on div "Save Site Settings Cancel" at bounding box center [553, 475] width 452 height 51
click at [414, 481] on button "Save Site Settings" at bounding box center [399, 475] width 131 height 31
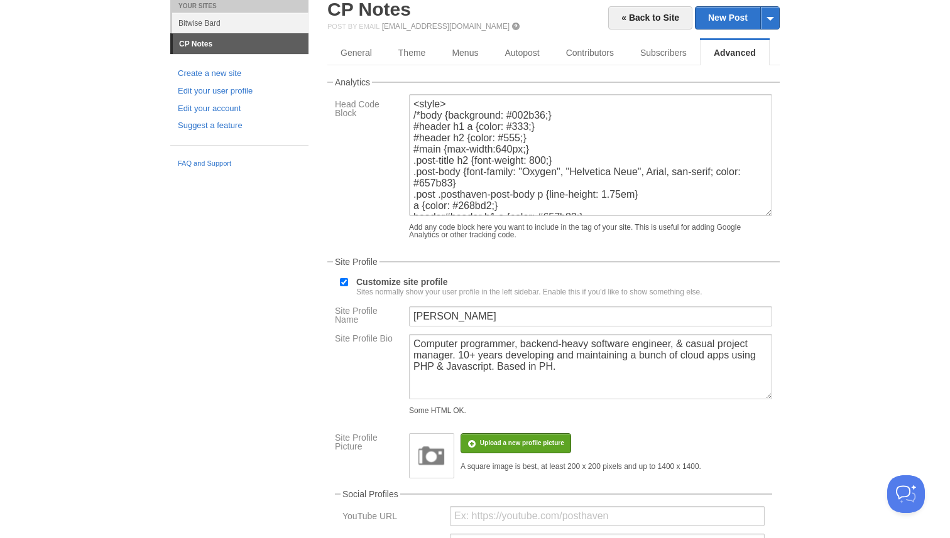
scroll to position [0, 0]
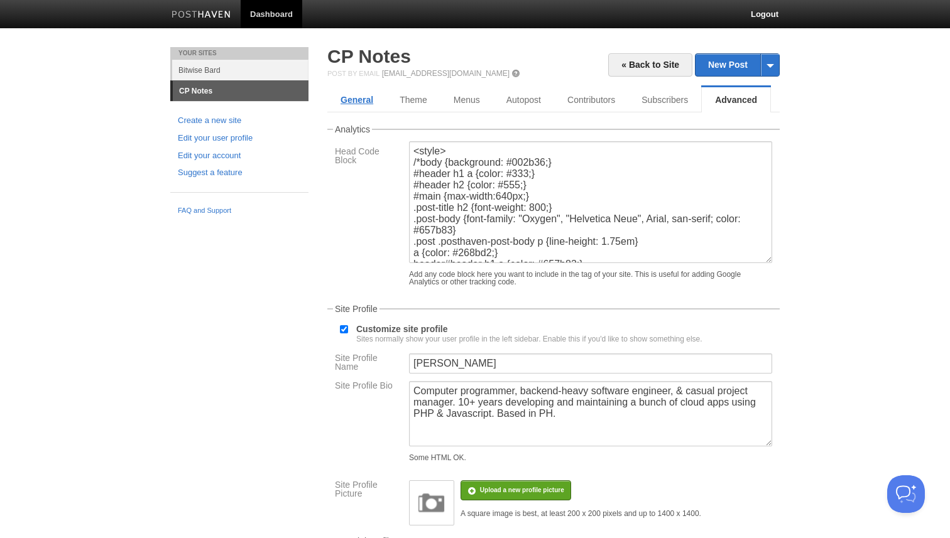
click at [365, 103] on link "General" at bounding box center [356, 99] width 59 height 25
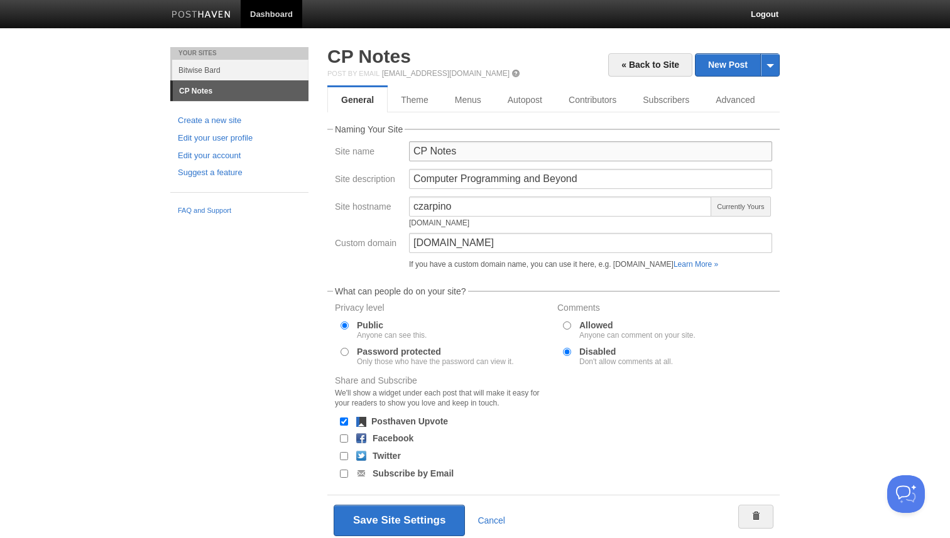
click at [479, 149] on input "CP Notes" at bounding box center [590, 151] width 363 height 20
type input "Blog"
click at [547, 179] on input "Computer Programming and Beyond" at bounding box center [590, 179] width 363 height 20
click at [527, 175] on input "Computer Programming and Beyond" at bounding box center [590, 179] width 363 height 20
type input "Computer Programming and so on"
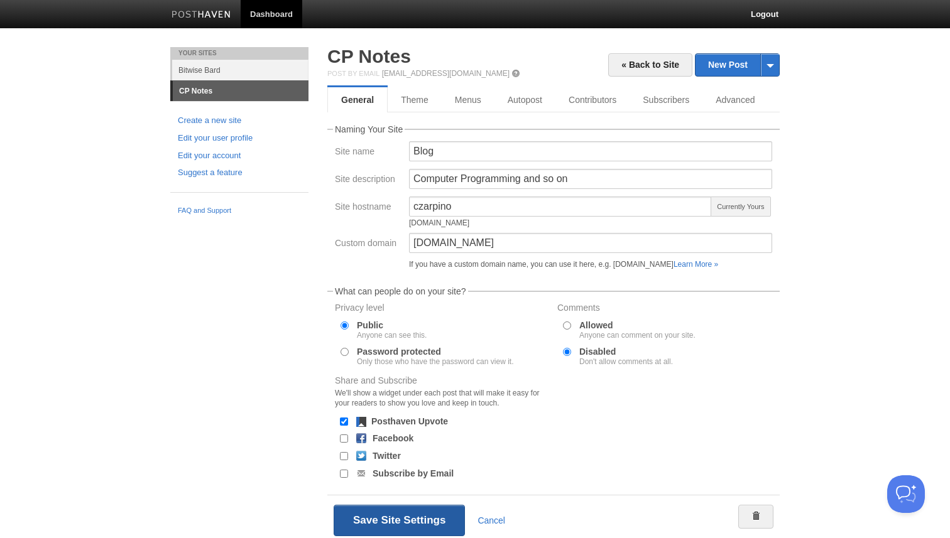
click at [368, 523] on button "Save Site Settings" at bounding box center [399, 520] width 131 height 31
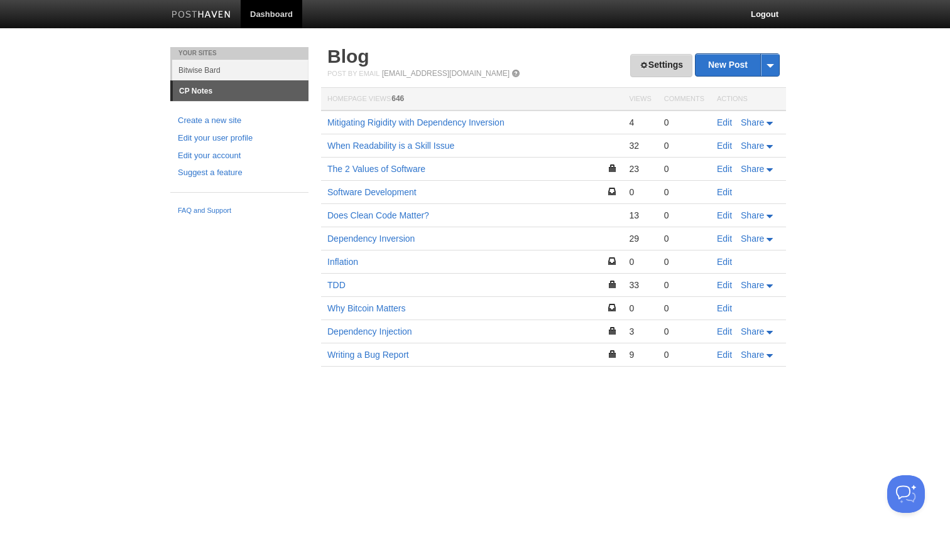
click at [649, 60] on link "Settings" at bounding box center [661, 65] width 62 height 23
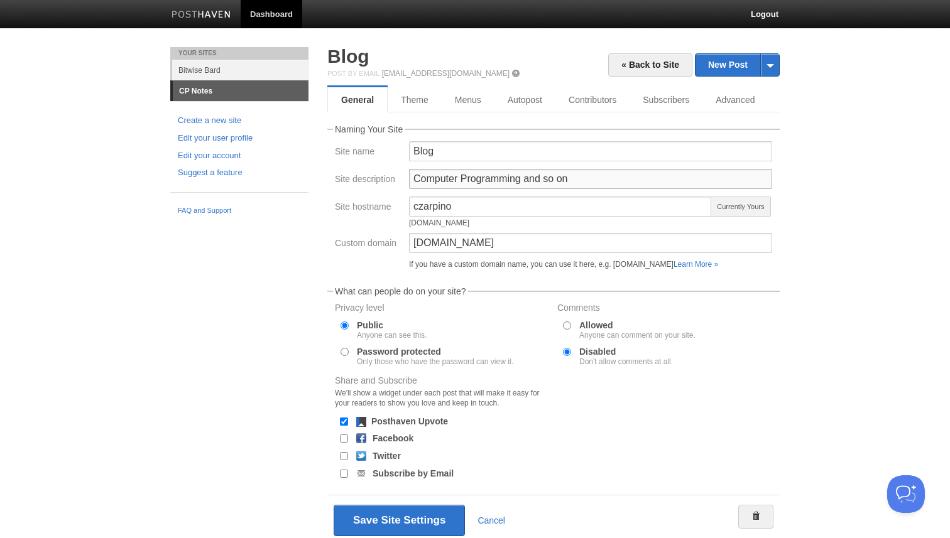
click at [498, 180] on input "Computer Programming and so on" at bounding box center [590, 179] width 363 height 20
type input "programming and other stuff"
click at [428, 525] on button "Save Site Settings" at bounding box center [399, 520] width 131 height 31
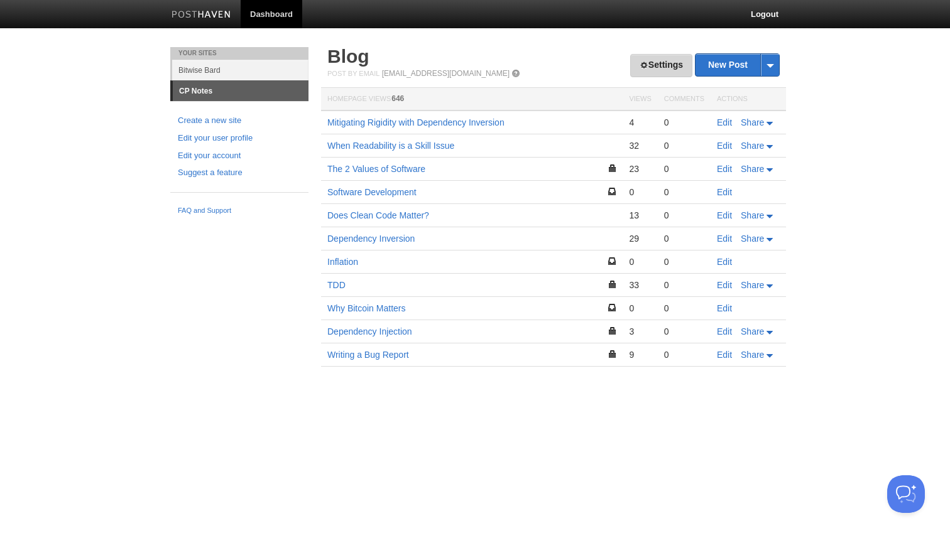
click at [630, 62] on link "Settings" at bounding box center [661, 65] width 62 height 23
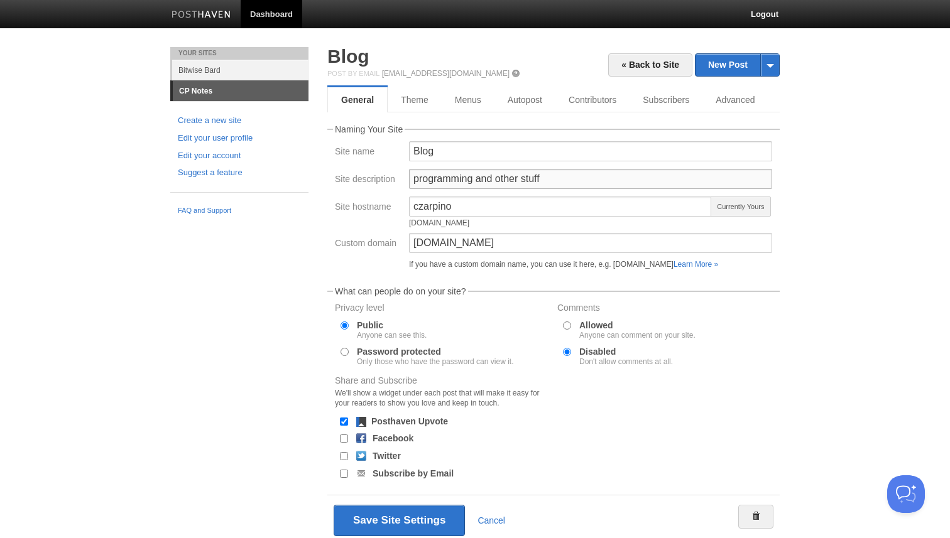
click at [484, 180] on input "programming and other stuff" at bounding box center [590, 179] width 363 height 20
click at [459, 185] on input "make programming great again" at bounding box center [590, 179] width 363 height 20
click at [563, 178] on input "make software great again" at bounding box center [590, 179] width 363 height 20
type input "how you do something"
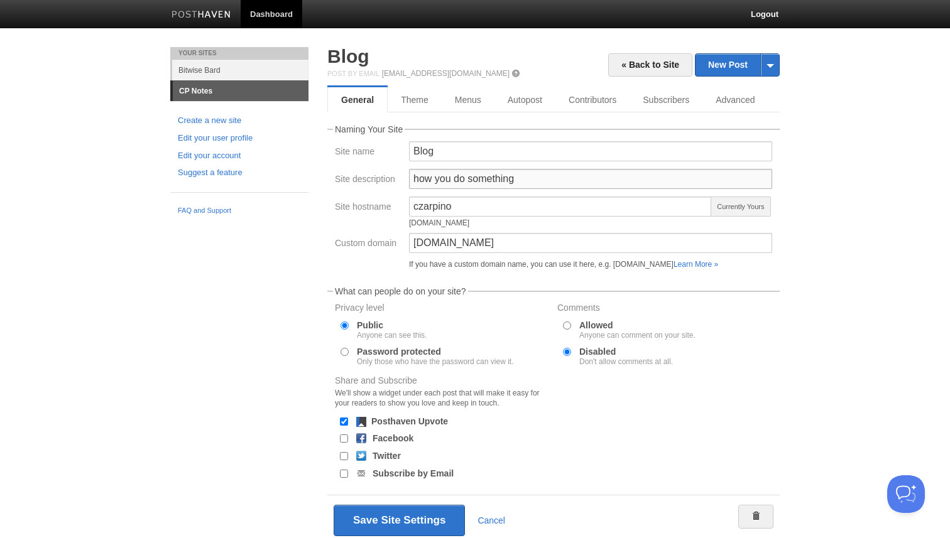
click at [569, 183] on input "how you do something" at bounding box center [590, 179] width 363 height 20
click at [434, 512] on button "Save Site Settings" at bounding box center [399, 520] width 131 height 31
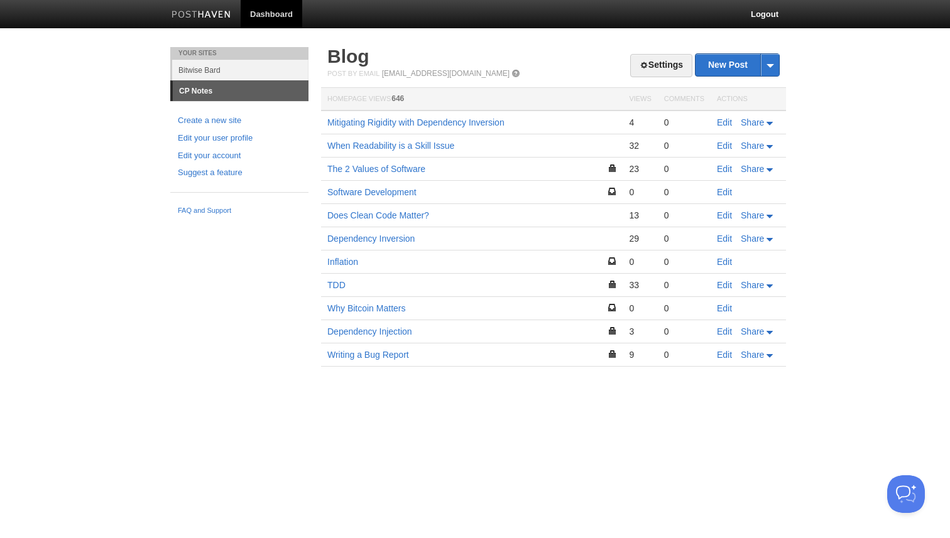
click at [657, 51] on h2 "Blog" at bounding box center [553, 56] width 452 height 19
click at [656, 60] on link "Settings" at bounding box center [661, 65] width 62 height 23
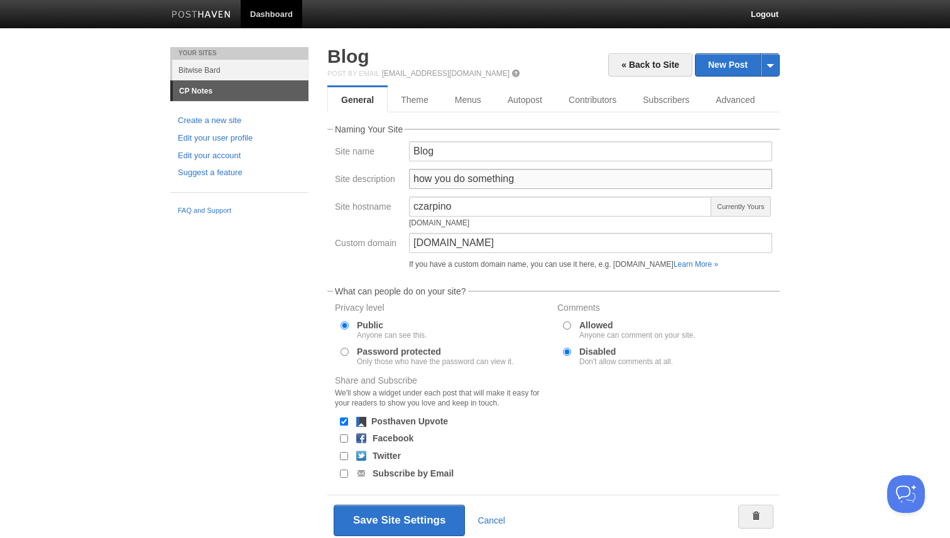
click at [503, 182] on input "how you do something" at bounding box center [590, 179] width 363 height 20
type input "how you do anything"
click at [433, 518] on button "Save Site Settings" at bounding box center [399, 520] width 131 height 31
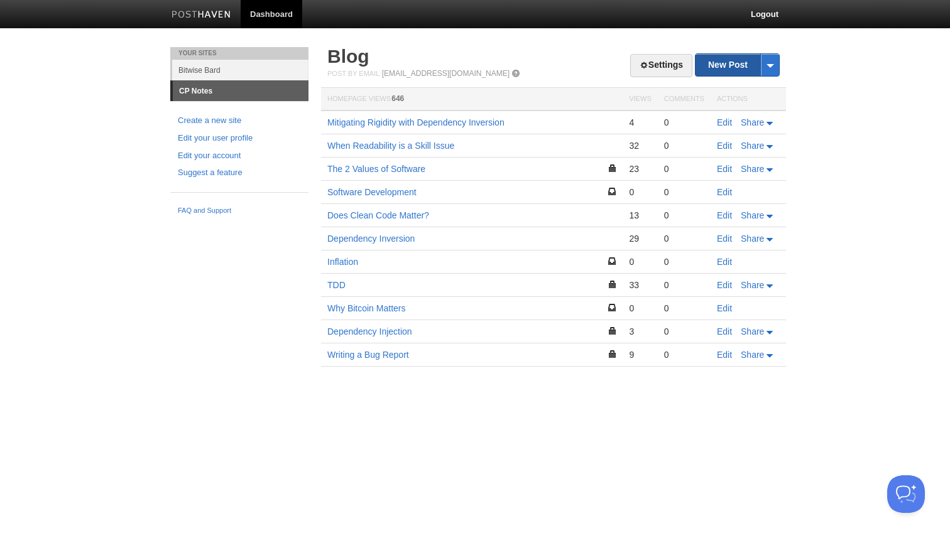
click at [738, 59] on link "New Post" at bounding box center [737, 65] width 84 height 22
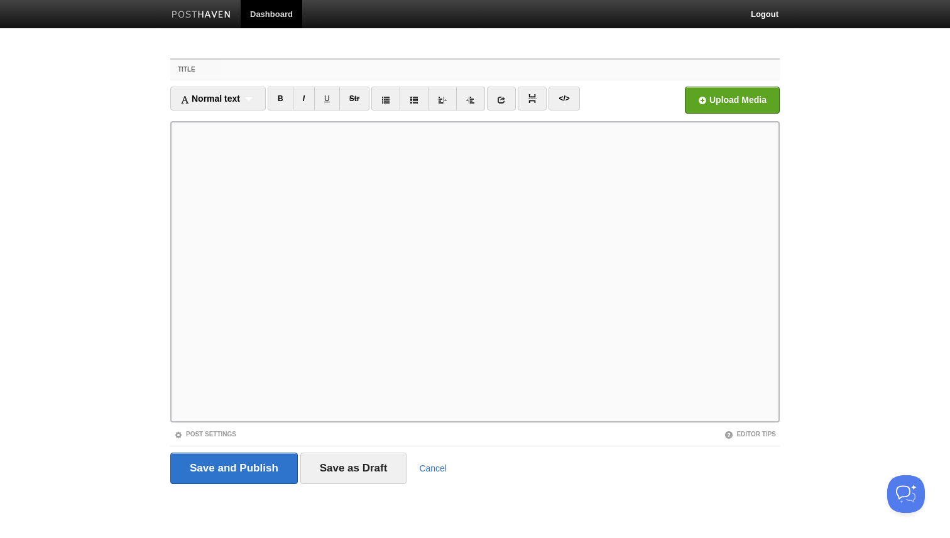
click at [325, 64] on input "Title" at bounding box center [500, 70] width 558 height 20
click at [298, 69] on input "Title" at bounding box center [500, 70] width 558 height 20
type input "Designing a RAG system"
click at [917, 499] on button "Open Beacon popover" at bounding box center [904, 492] width 38 height 38
click at [937, 177] on body "Dashboard Logout Updated site × Updated site × Updated site × Updated site × Up…" at bounding box center [475, 314] width 950 height 629
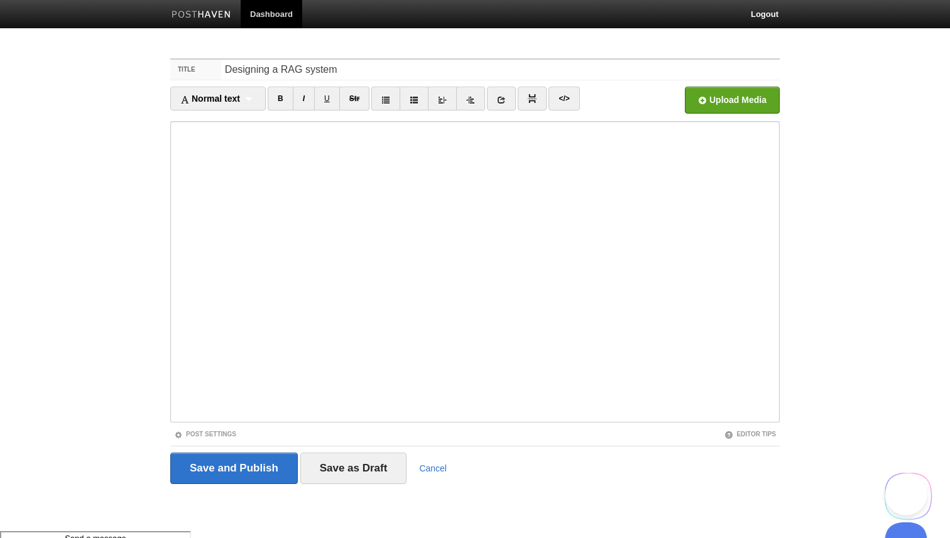
click at [902, 538] on button "Close Beacon popover" at bounding box center [904, 542] width 38 height 38
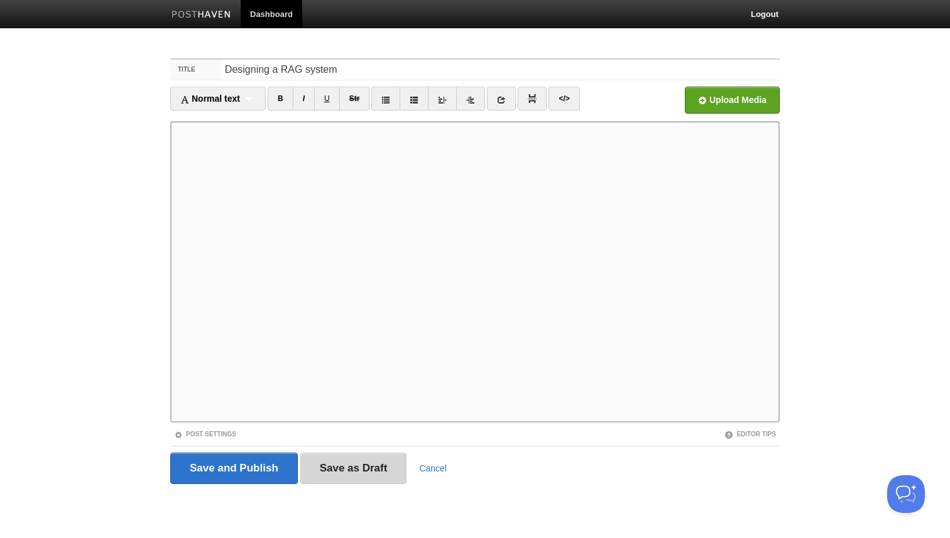
click at [385, 469] on input "Save as Draft" at bounding box center [353, 468] width 107 height 31
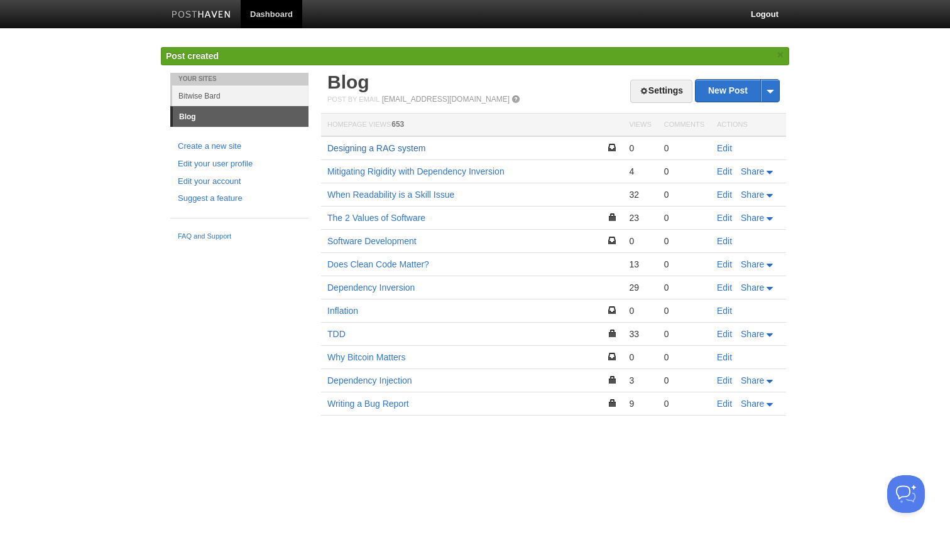
click at [406, 150] on link "Designing a RAG system" at bounding box center [376, 148] width 98 height 10
